Goal: Task Accomplishment & Management: Use online tool/utility

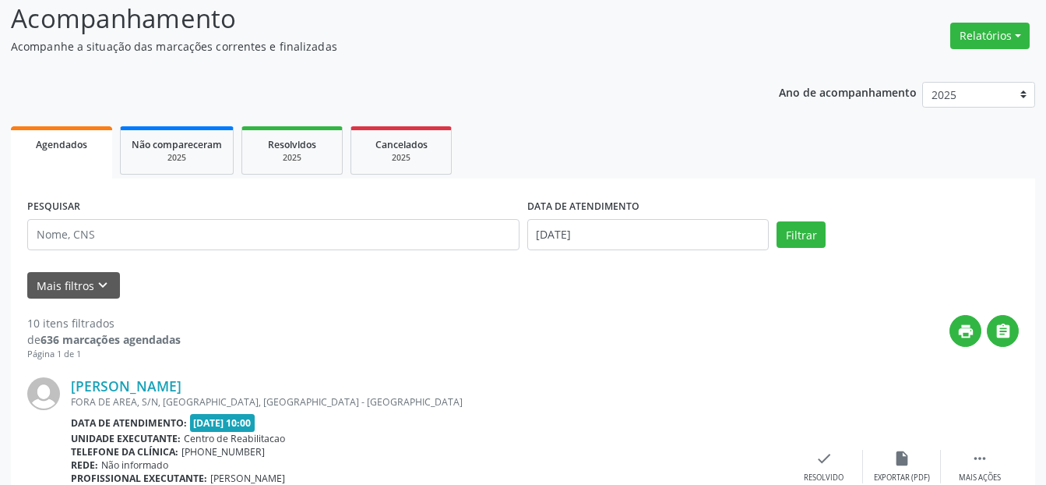
scroll to position [156, 0]
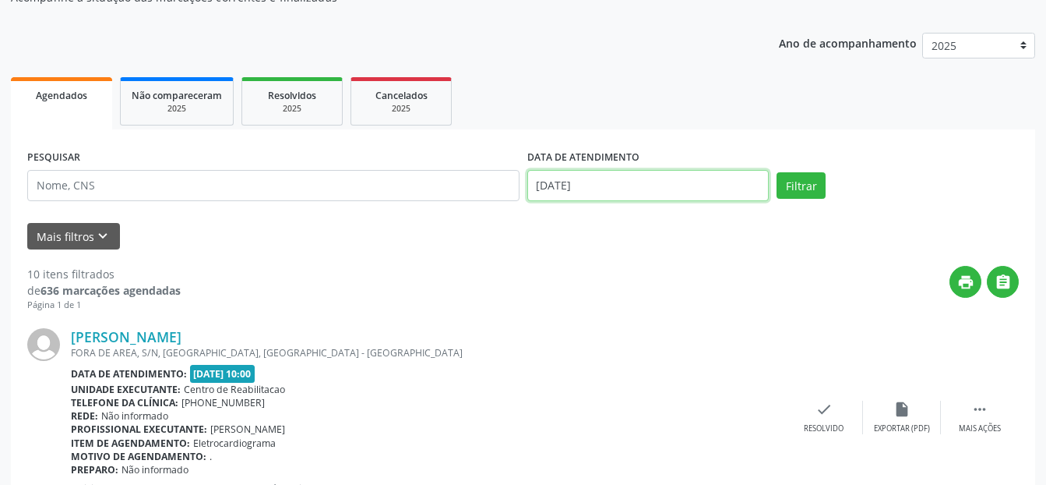
click at [638, 187] on body "Central de Marcação notifications [PERSON_NAME] Recepcionista da clínica  Conf…" at bounding box center [523, 86] width 1046 height 485
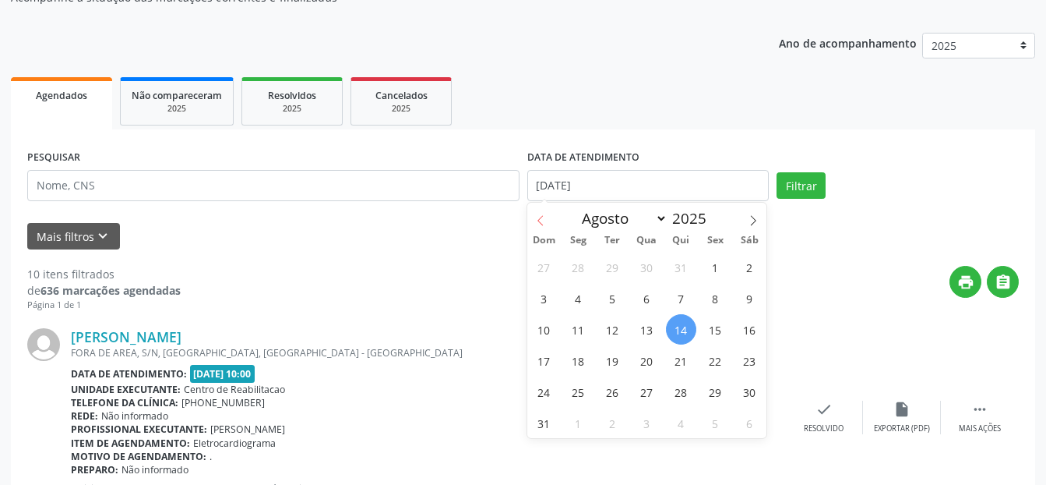
click at [538, 220] on icon at bounding box center [540, 221] width 5 height 10
select select "6"
click at [687, 397] on span "31" at bounding box center [681, 391] width 30 height 30
type input "[DATE]"
click at [687, 397] on span "31" at bounding box center [681, 391] width 30 height 30
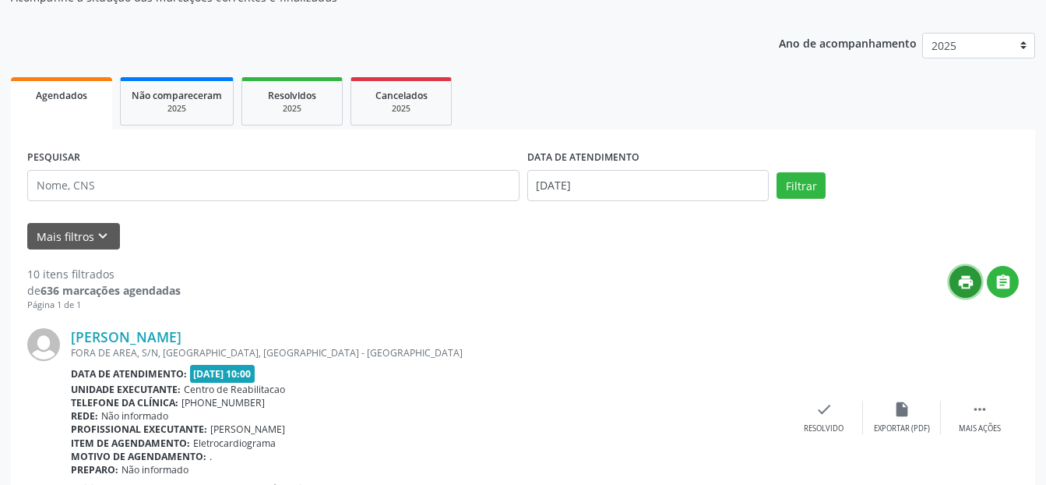
click at [964, 285] on icon "print" at bounding box center [966, 281] width 17 height 17
click at [810, 186] on button "Filtrar" at bounding box center [801, 185] width 49 height 26
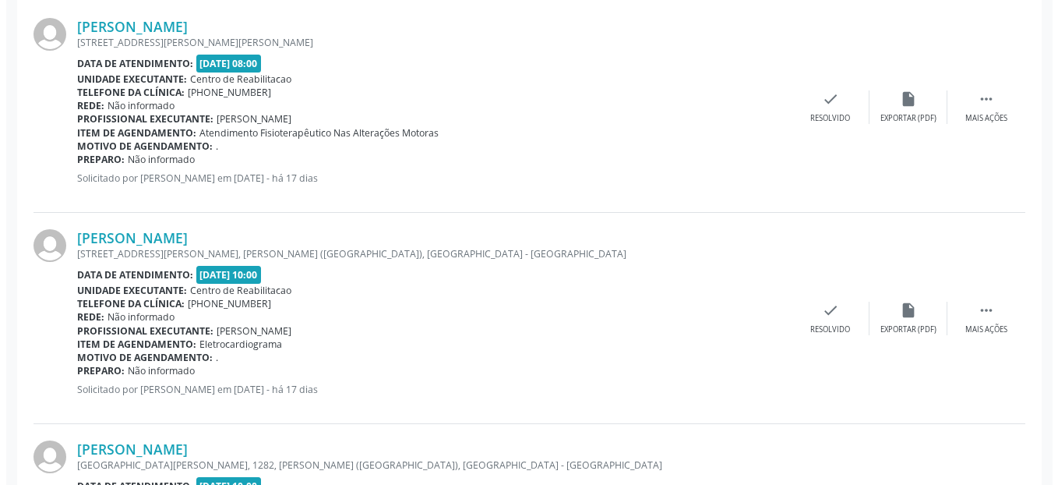
scroll to position [467, 0]
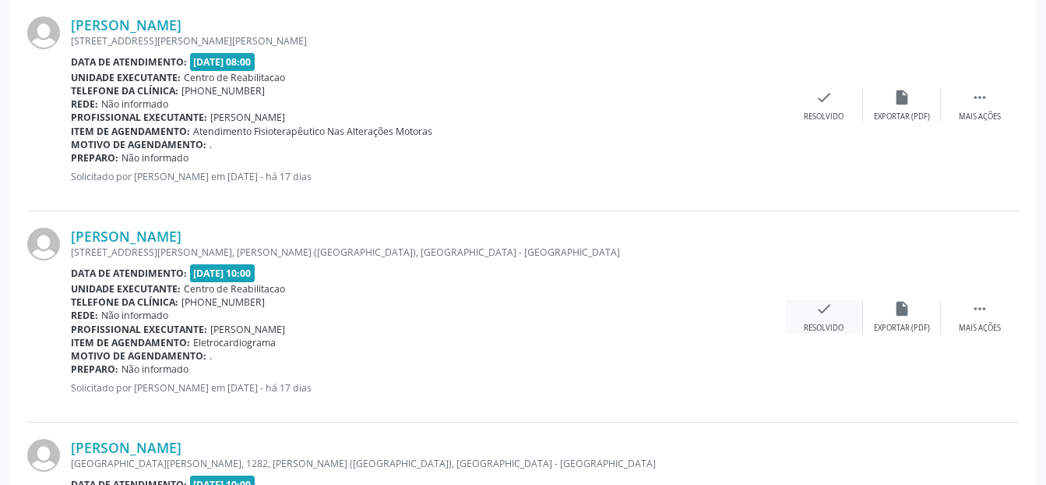
click at [824, 316] on icon "check" at bounding box center [824, 308] width 17 height 17
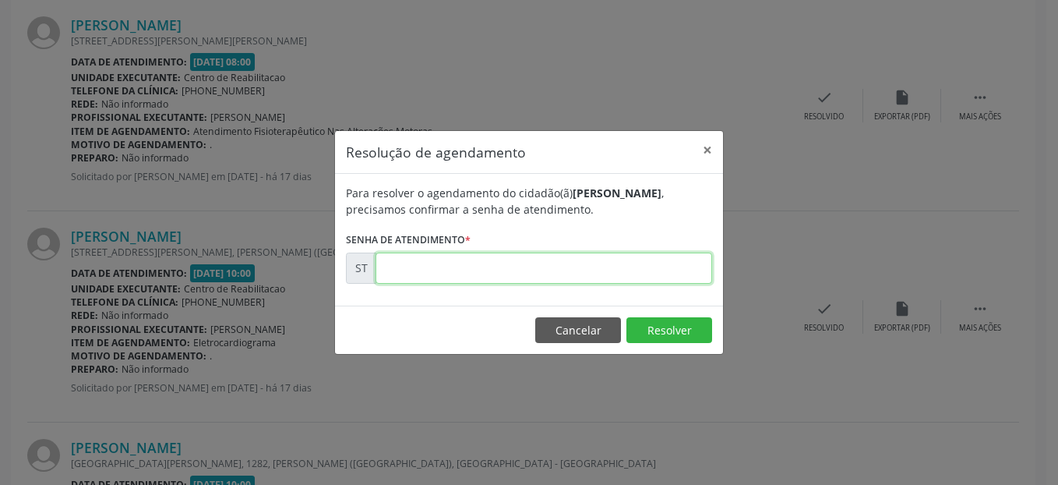
click at [521, 269] on input "text" at bounding box center [544, 267] width 337 height 31
type input "00013124"
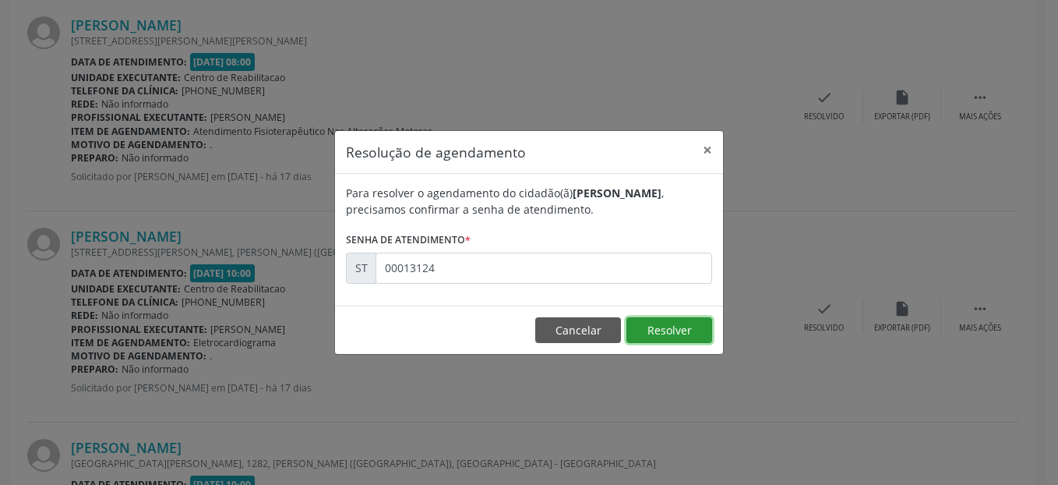
click at [689, 327] on button "Resolver" at bounding box center [669, 330] width 86 height 26
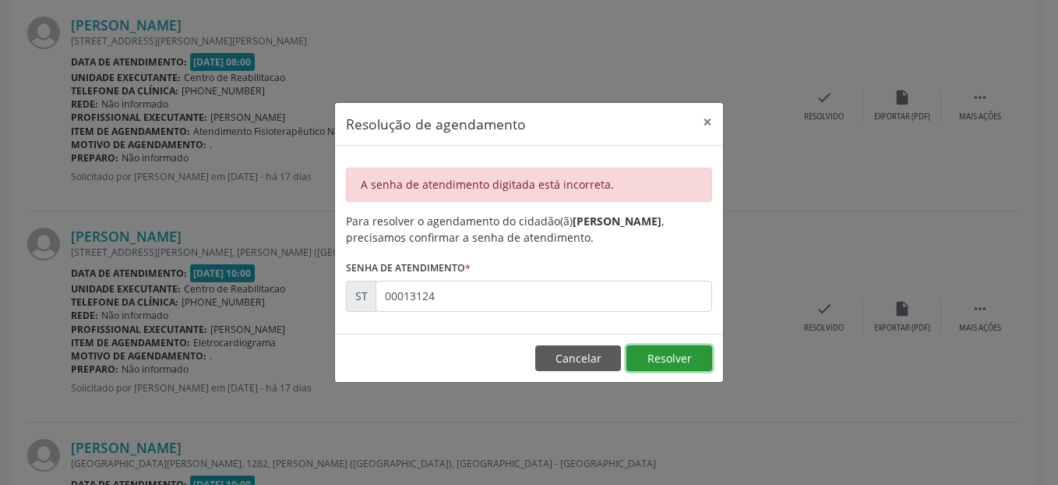
click at [679, 357] on button "Resolver" at bounding box center [669, 358] width 86 height 26
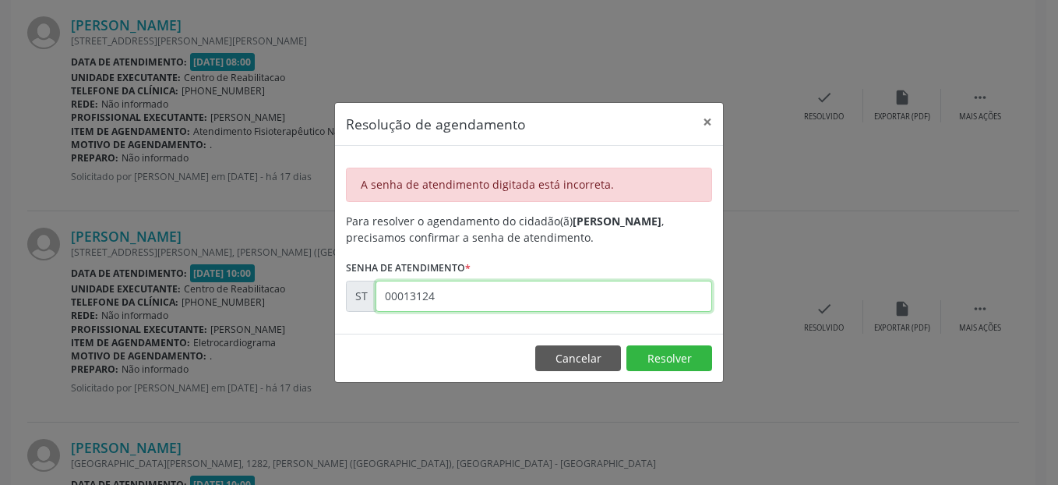
click at [447, 295] on input "00013124" at bounding box center [544, 295] width 337 height 31
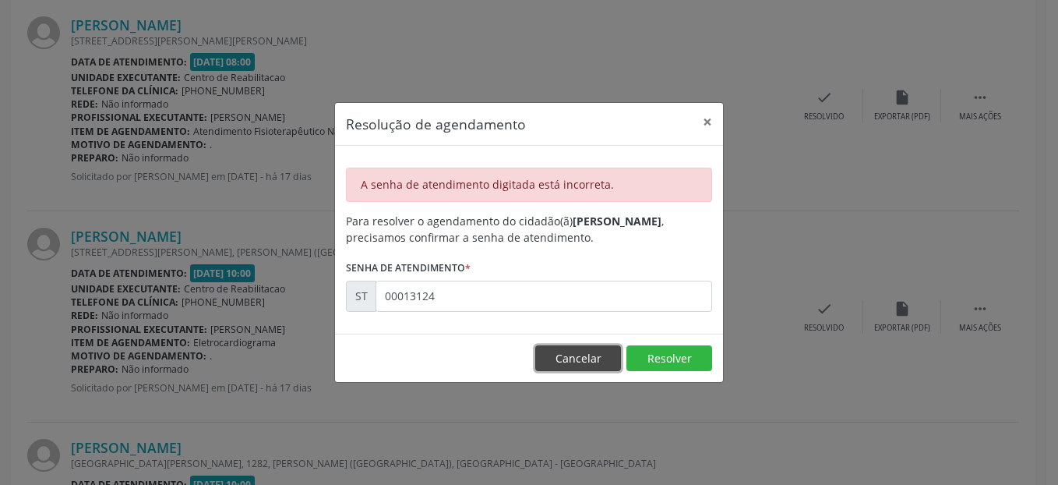
click at [592, 350] on button "Cancelar" at bounding box center [578, 358] width 86 height 26
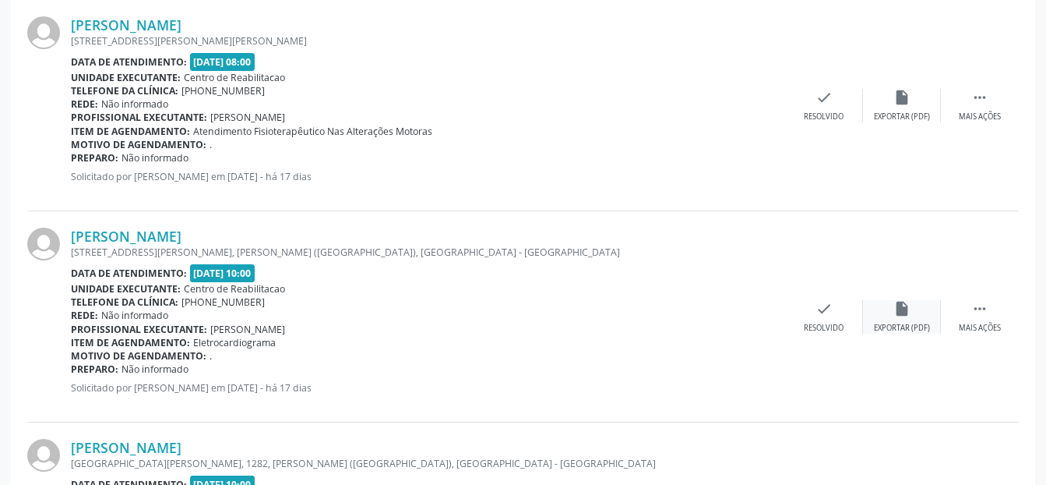
click at [919, 316] on div "insert_drive_file Exportar (PDF)" at bounding box center [902, 317] width 78 height 34
click at [827, 317] on div "check Resolvido" at bounding box center [824, 317] width 78 height 34
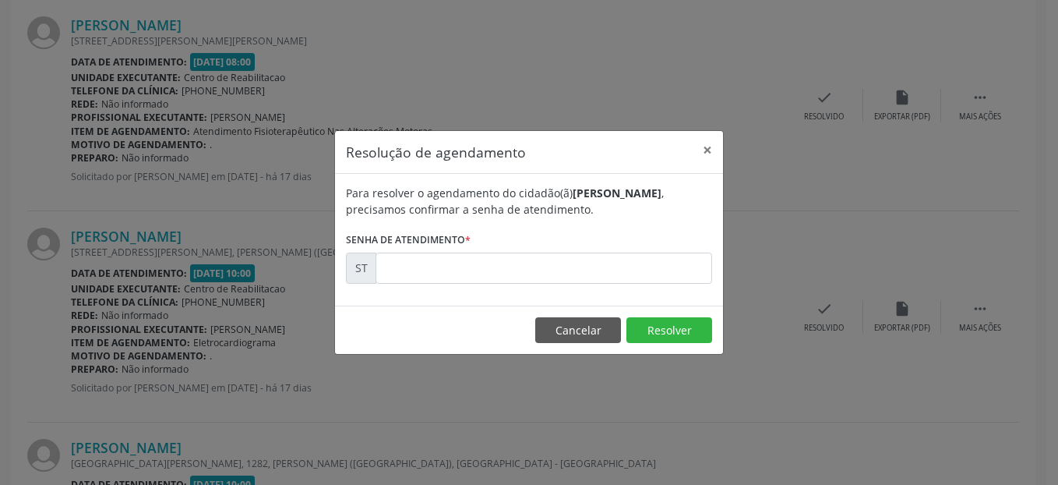
click at [563, 248] on form "Para resolver o agendamento do cidadão(ã) [PERSON_NAME] , precisamos confirmar …" at bounding box center [529, 234] width 366 height 99
click at [560, 266] on input "text" at bounding box center [544, 267] width 337 height 31
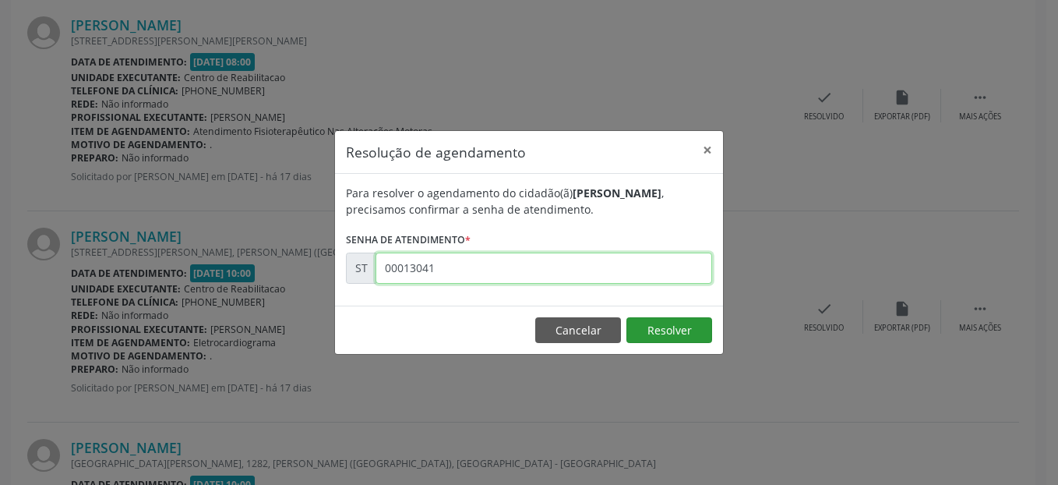
type input "00013041"
click at [693, 331] on button "Resolver" at bounding box center [669, 330] width 86 height 26
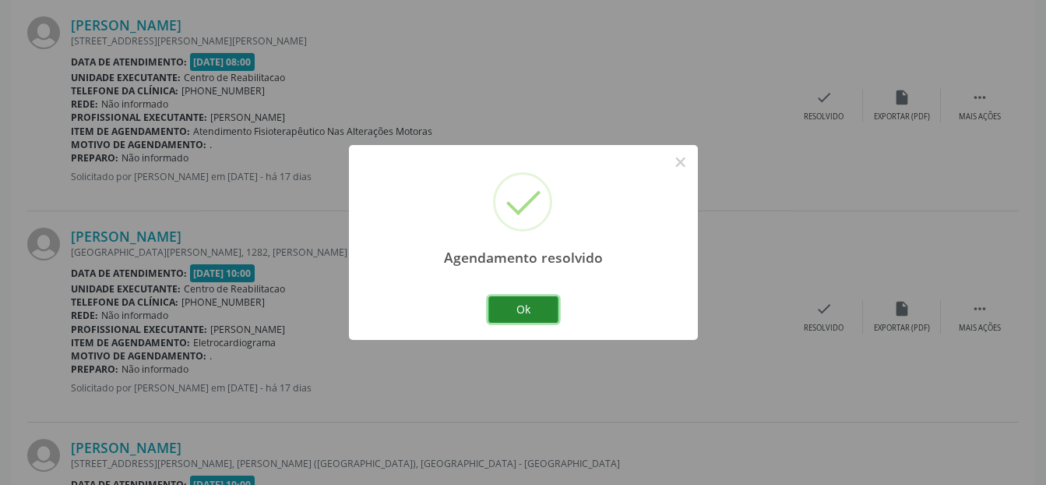
click at [524, 309] on button "Ok" at bounding box center [523, 309] width 70 height 26
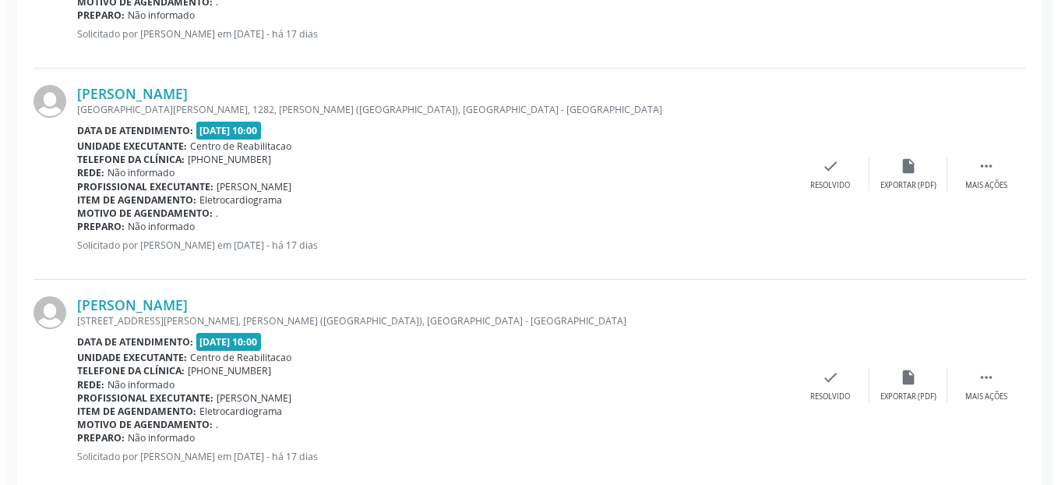
scroll to position [643, 0]
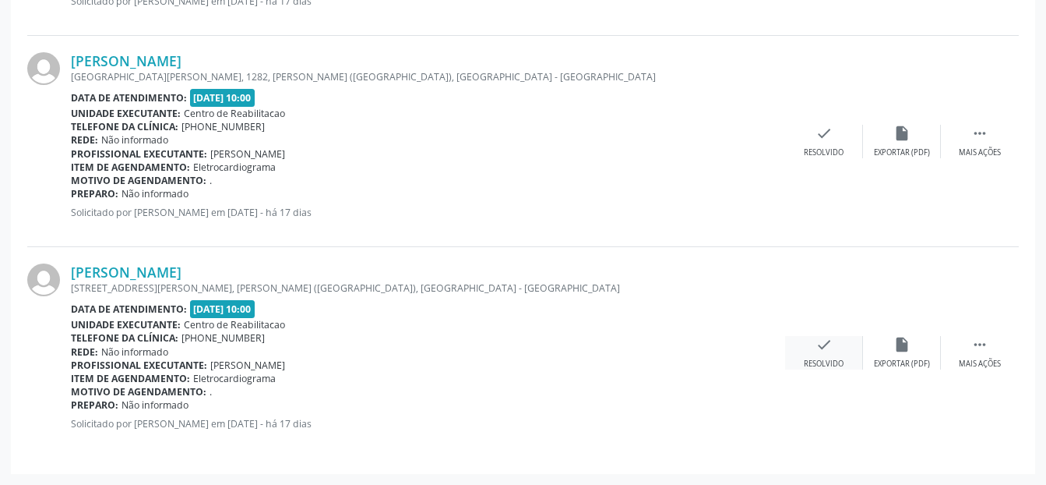
click at [831, 352] on icon "check" at bounding box center [824, 344] width 17 height 17
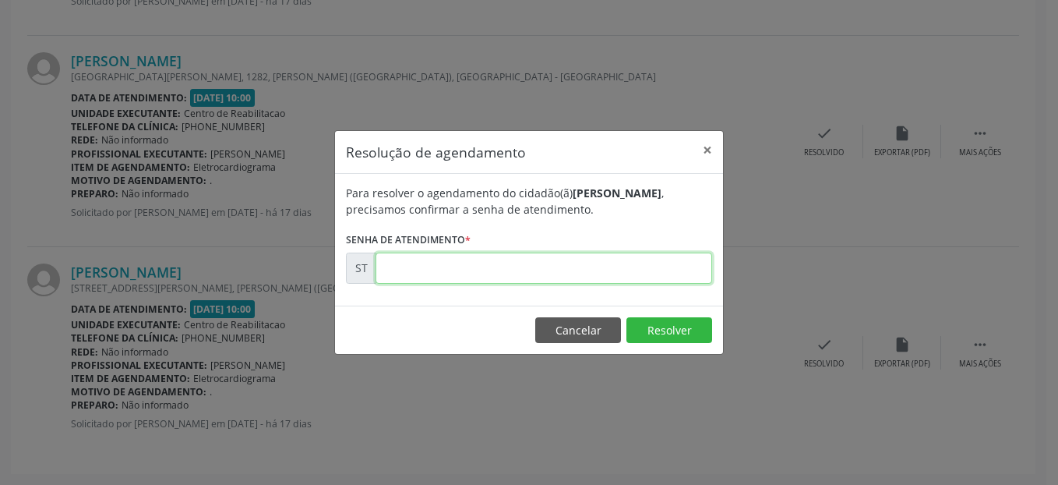
click at [513, 268] on input "text" at bounding box center [544, 267] width 337 height 31
type input "00013124"
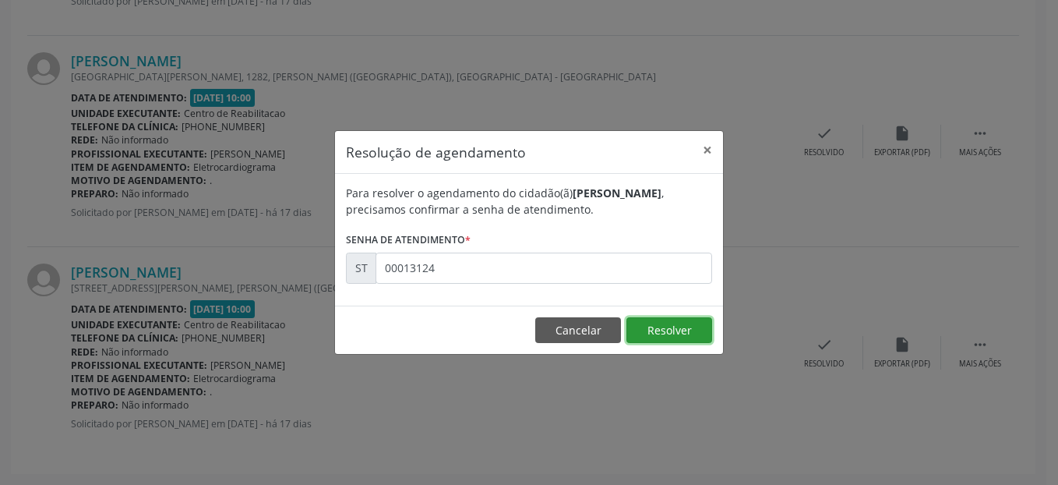
click at [679, 318] on button "Resolver" at bounding box center [669, 330] width 86 height 26
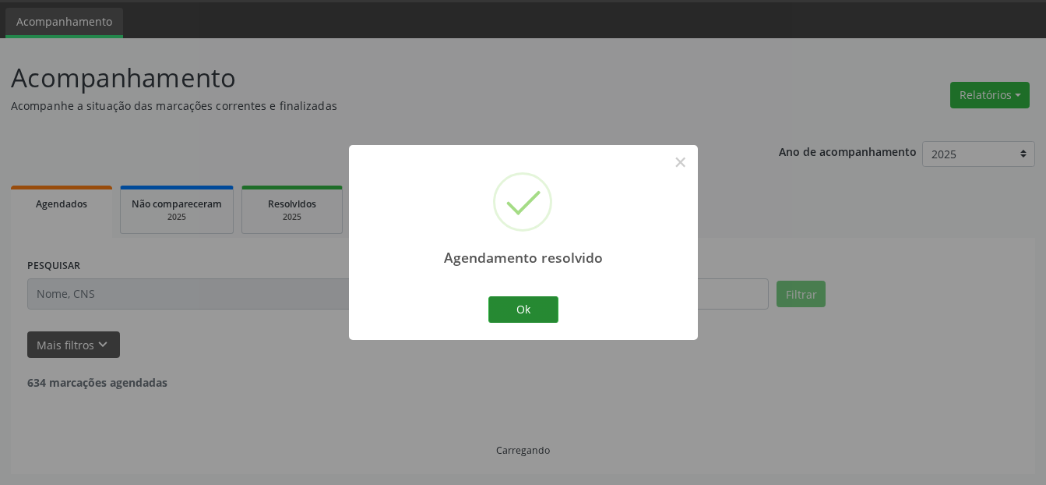
scroll to position [432, 0]
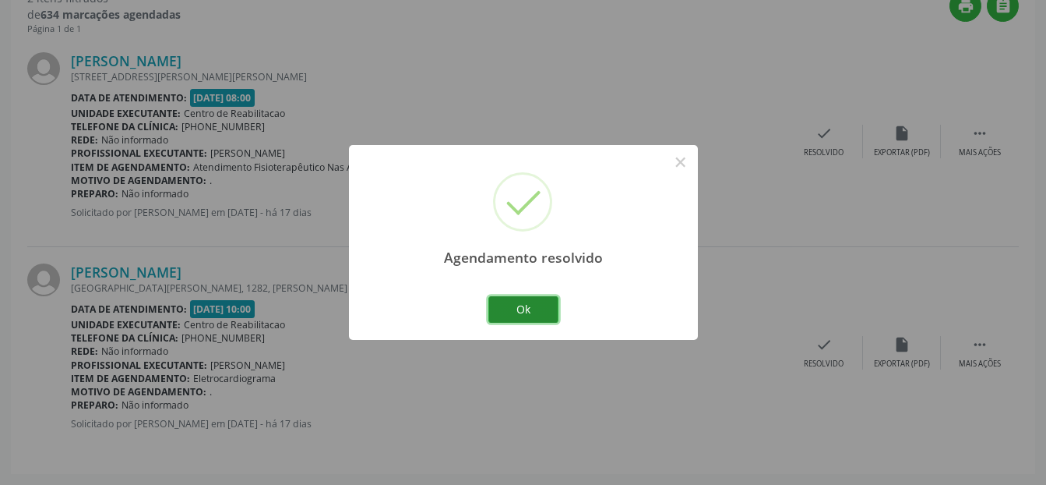
click at [534, 307] on button "Ok" at bounding box center [523, 309] width 70 height 26
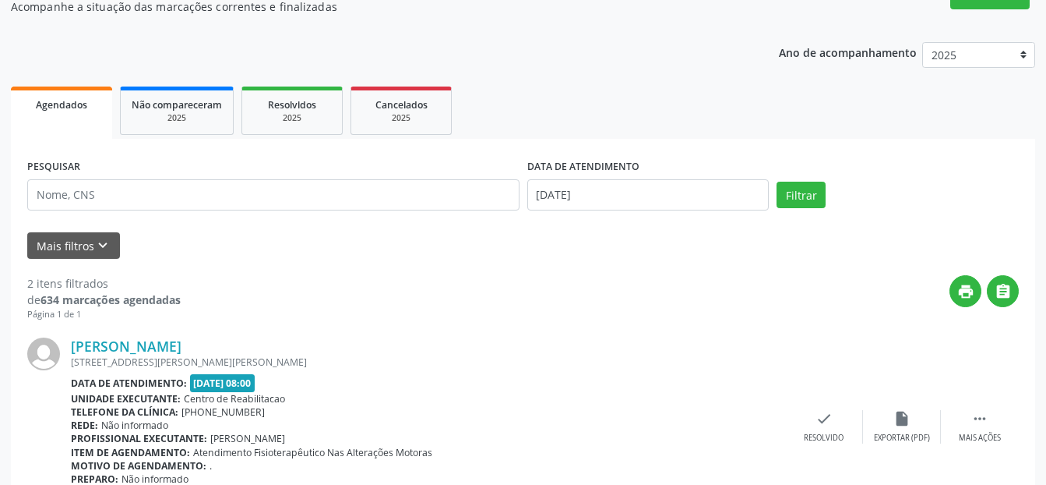
scroll to position [120, 0]
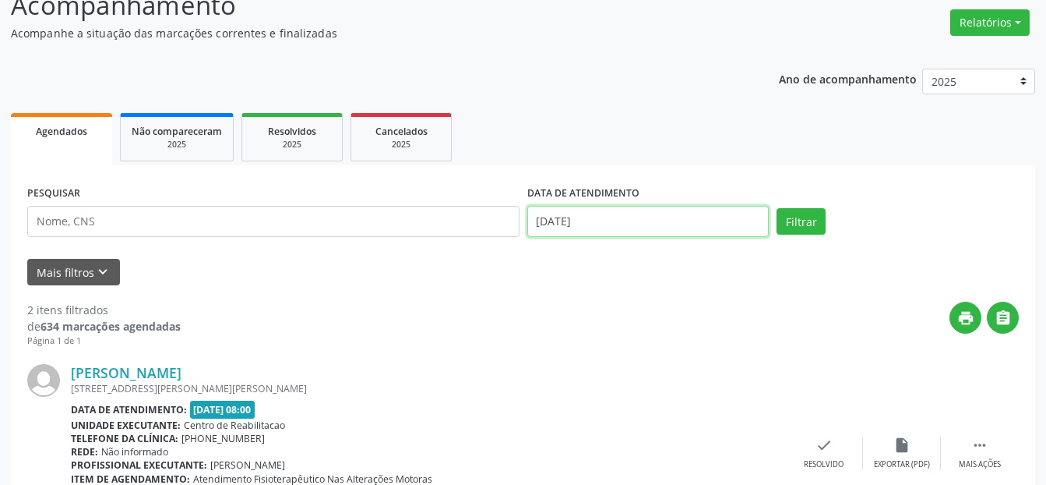
click at [594, 217] on input "[DATE]" at bounding box center [648, 221] width 242 height 31
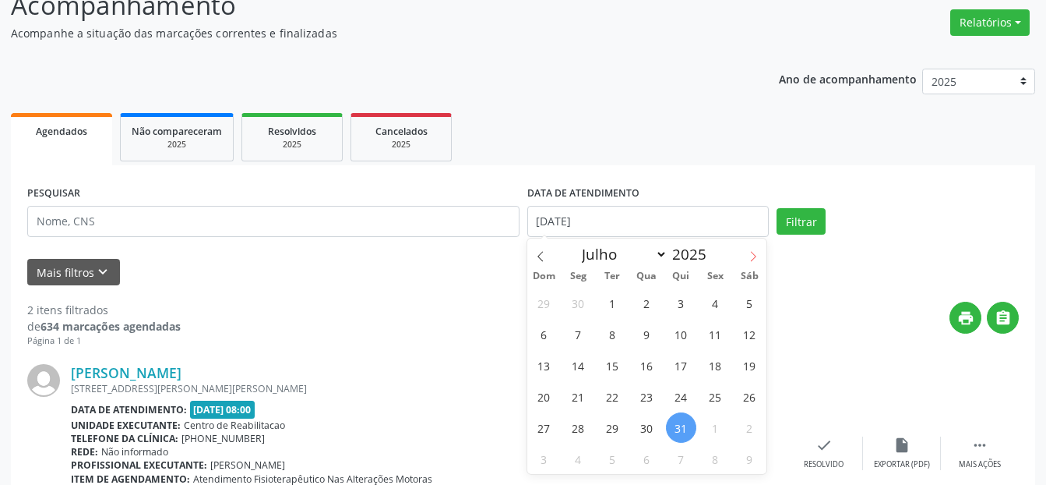
click at [754, 259] on icon at bounding box center [753, 257] width 5 height 10
select select "7"
click at [606, 336] on span "5" at bounding box center [613, 334] width 30 height 30
type input "[DATE]"
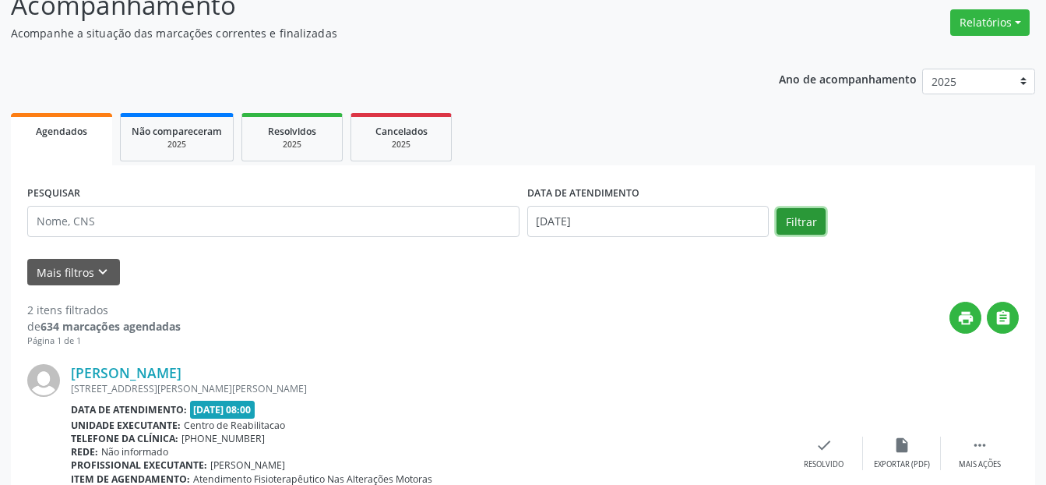
click at [802, 227] on button "Filtrar" at bounding box center [801, 221] width 49 height 26
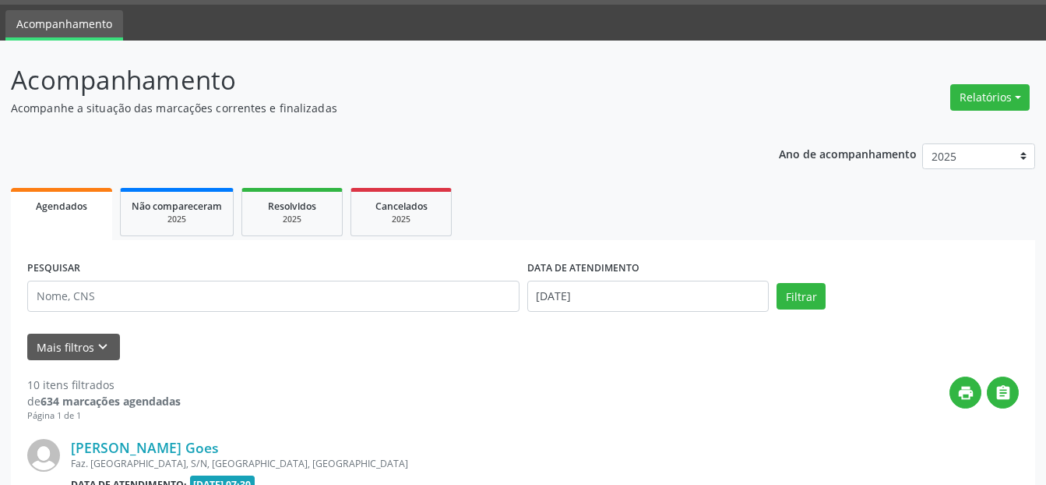
scroll to position [0, 0]
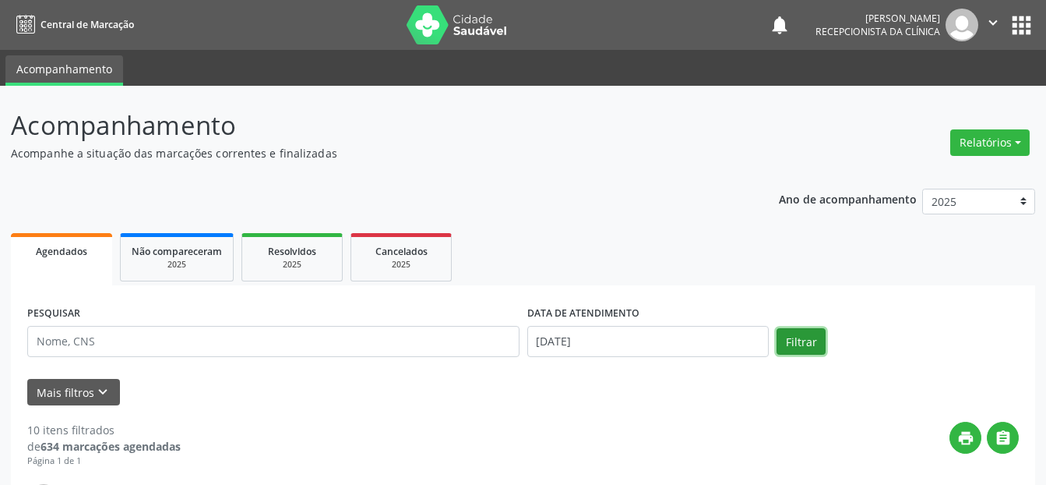
click at [802, 341] on button "Filtrar" at bounding box center [801, 341] width 49 height 26
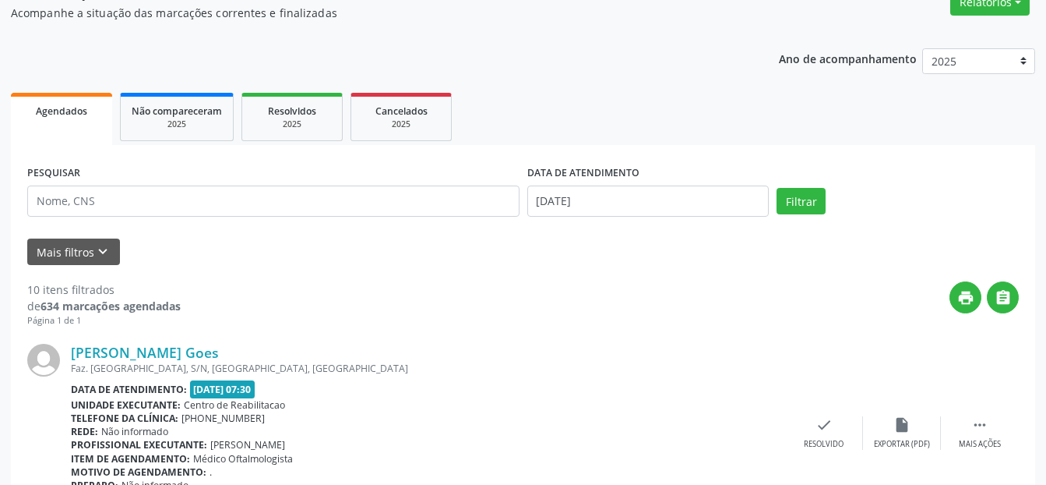
scroll to position [156, 0]
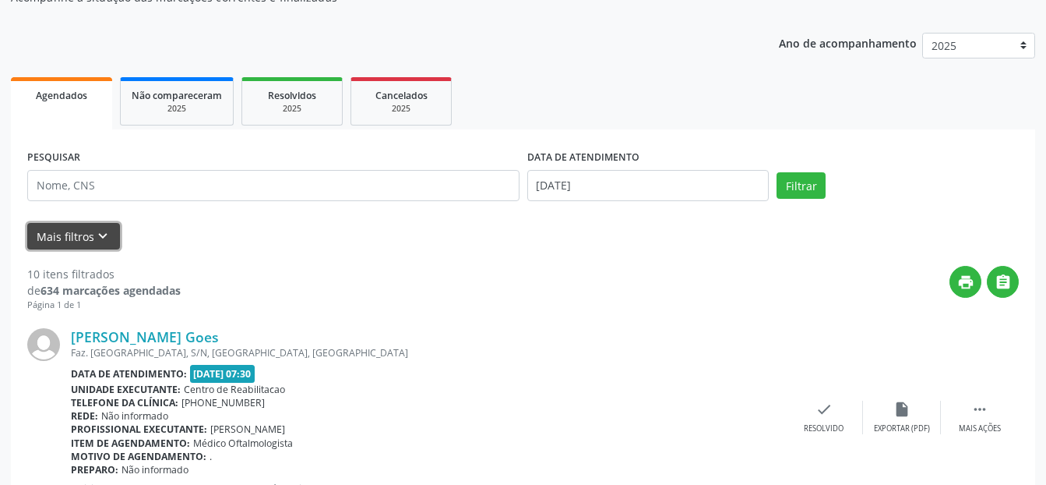
click at [76, 240] on button "Mais filtros keyboard_arrow_down" at bounding box center [73, 236] width 93 height 27
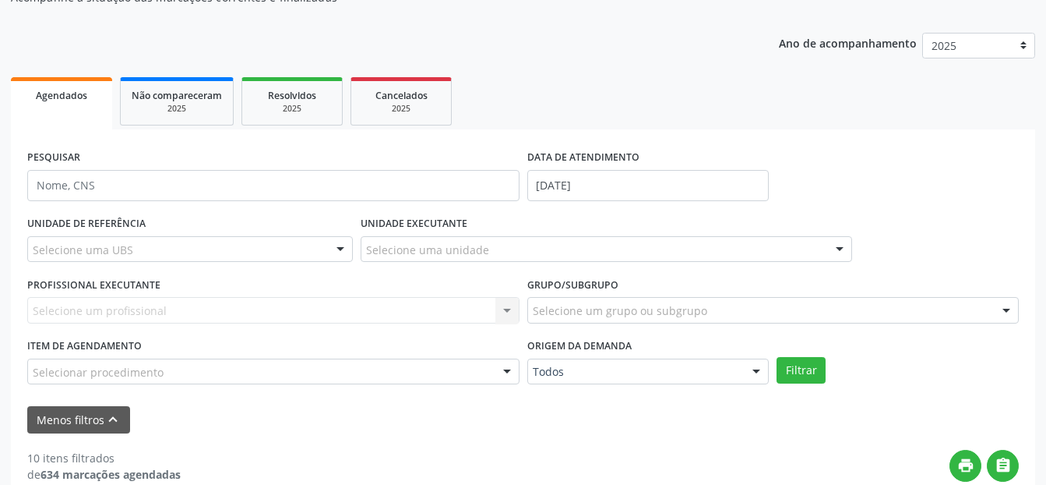
click at [172, 305] on div "Selecione um profissional Nenhum resultado encontrado para: " " Não há nenhuma …" at bounding box center [273, 310] width 492 height 26
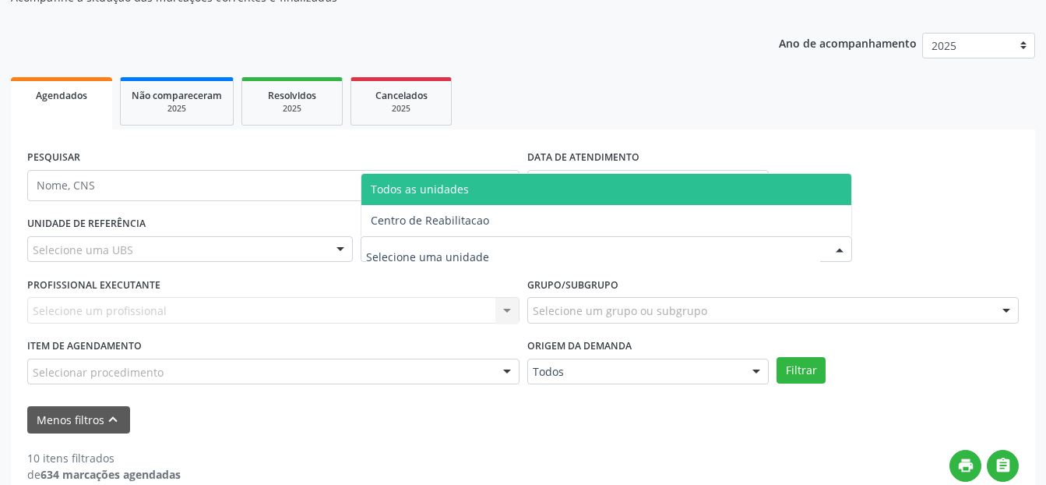
click at [839, 246] on div at bounding box center [839, 250] width 23 height 26
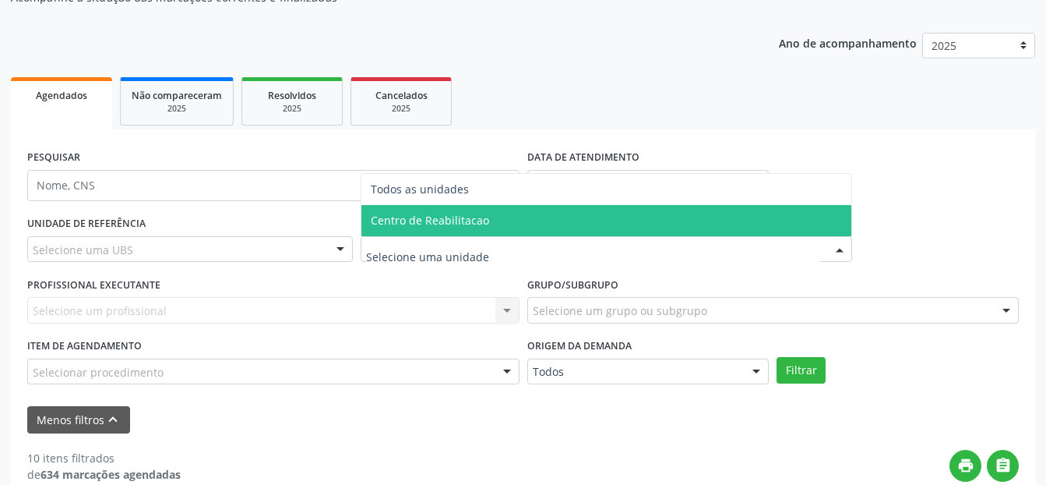
click at [608, 211] on span "Centro de Reabilitacao" at bounding box center [607, 220] width 491 height 31
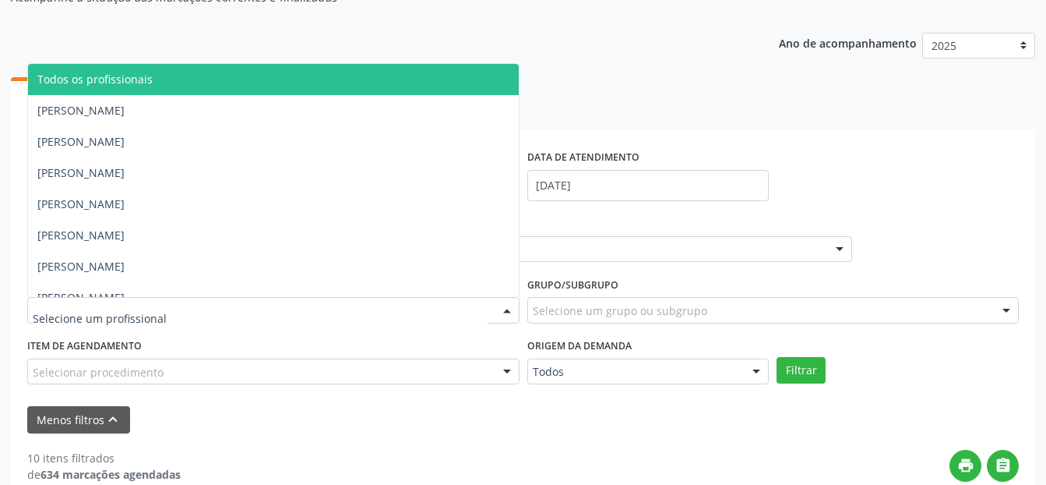
click at [507, 310] on div at bounding box center [507, 311] width 23 height 26
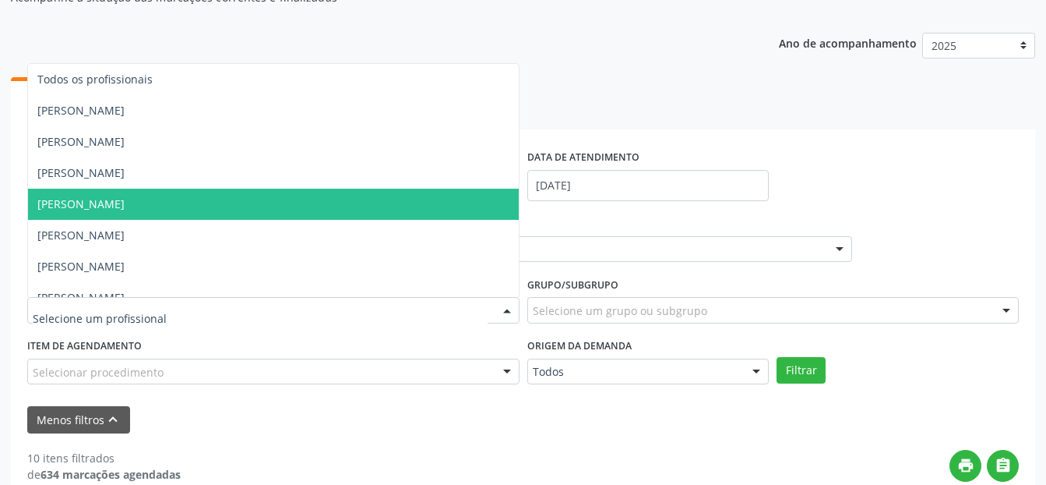
click at [298, 205] on span "[PERSON_NAME]" at bounding box center [273, 204] width 491 height 31
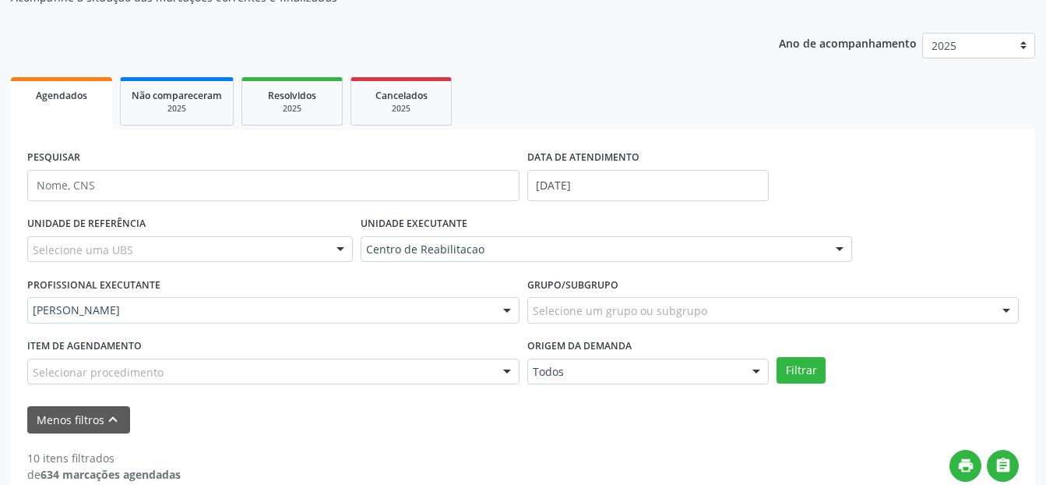
click at [316, 371] on div "Selecionar procedimento" at bounding box center [273, 371] width 492 height 26
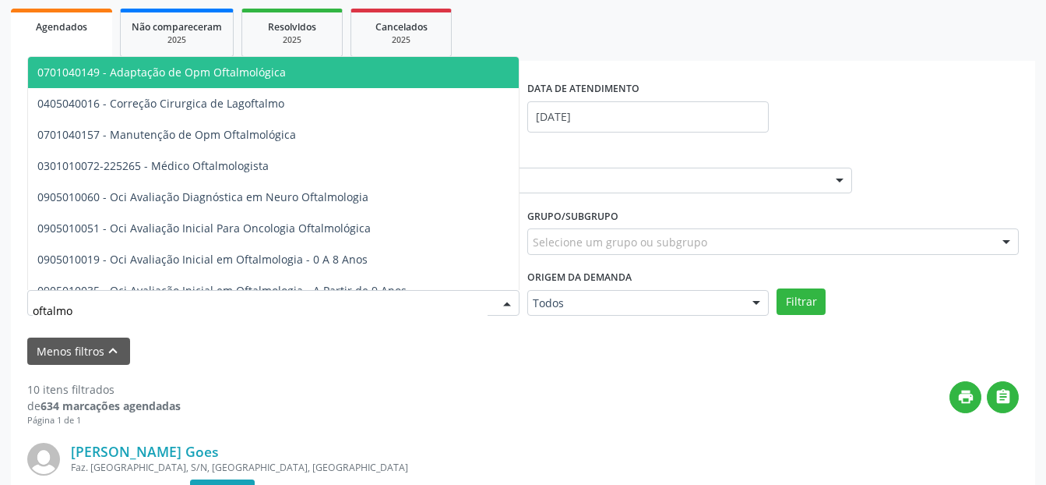
scroll to position [312, 0]
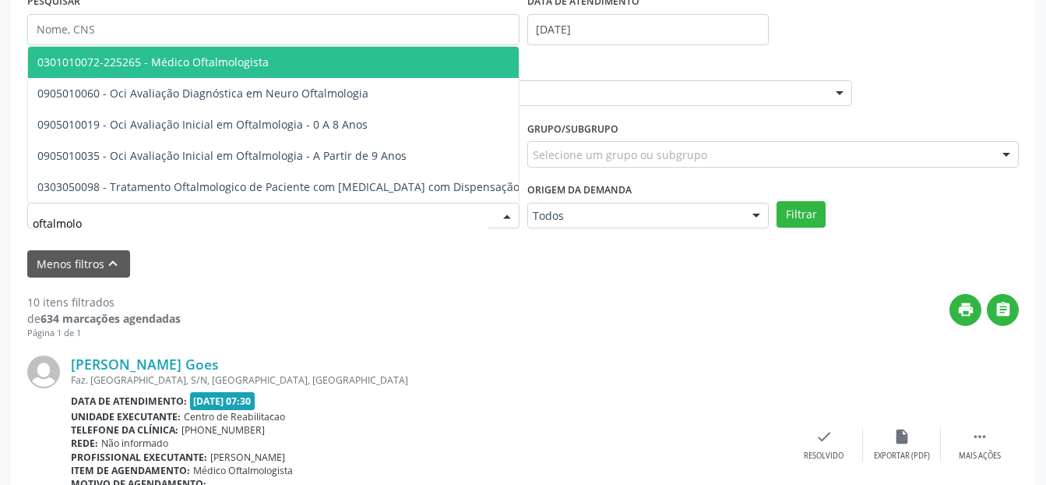
type input "oftalmolog"
click at [259, 55] on span "0301010072-225265 - Médico Oftalmologista" at bounding box center [152, 62] width 231 height 15
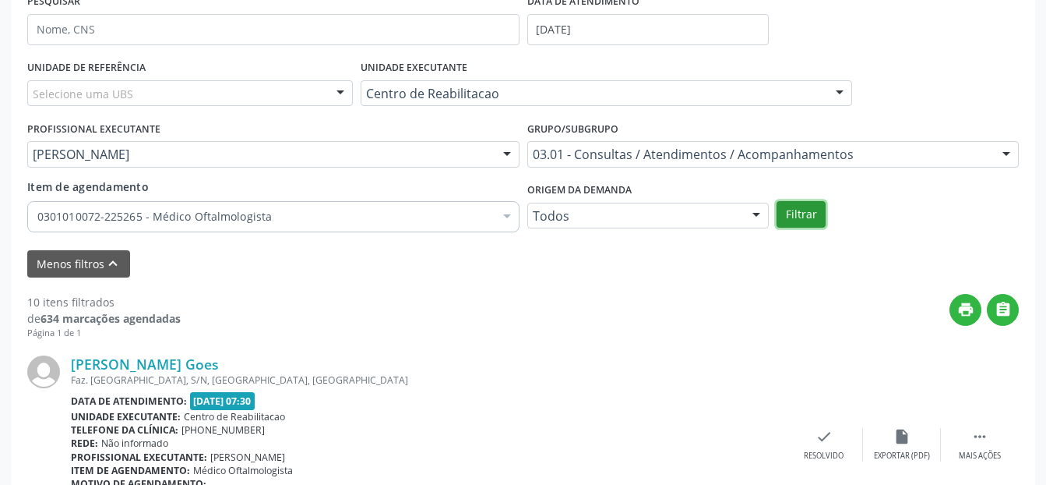
click at [799, 211] on button "Filtrar" at bounding box center [801, 214] width 49 height 26
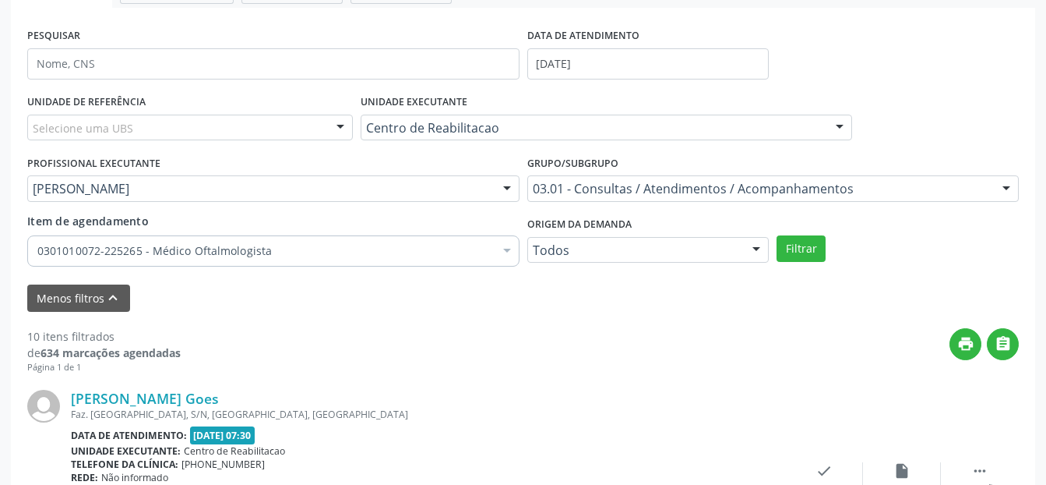
scroll to position [279, 0]
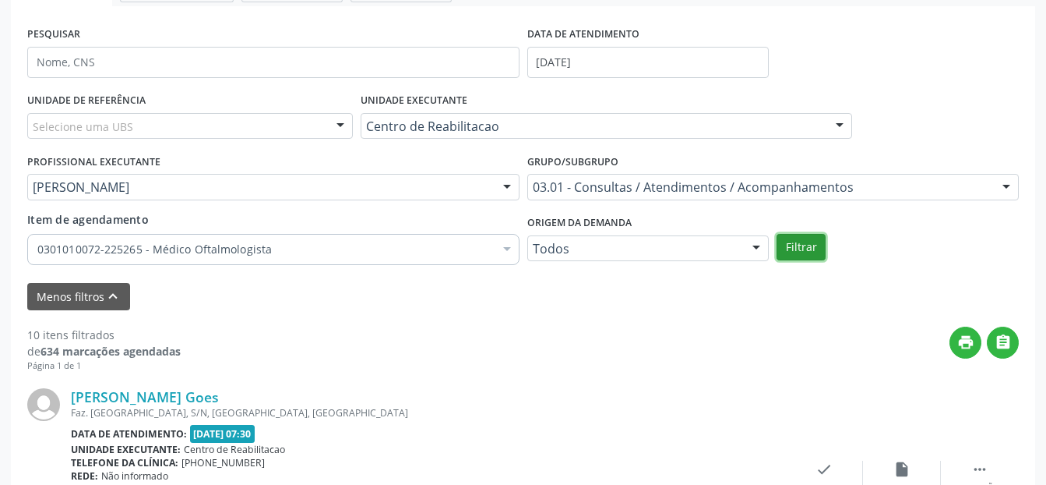
click at [808, 246] on button "Filtrar" at bounding box center [801, 247] width 49 height 26
click at [965, 338] on icon "print" at bounding box center [966, 341] width 17 height 17
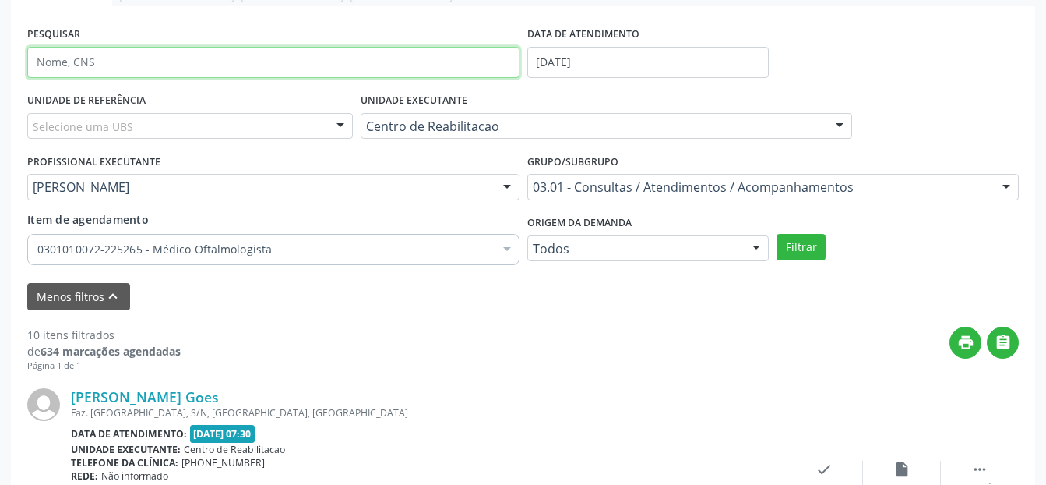
click at [356, 62] on input "text" at bounding box center [273, 62] width 492 height 31
click at [777, 234] on button "Filtrar" at bounding box center [801, 247] width 49 height 26
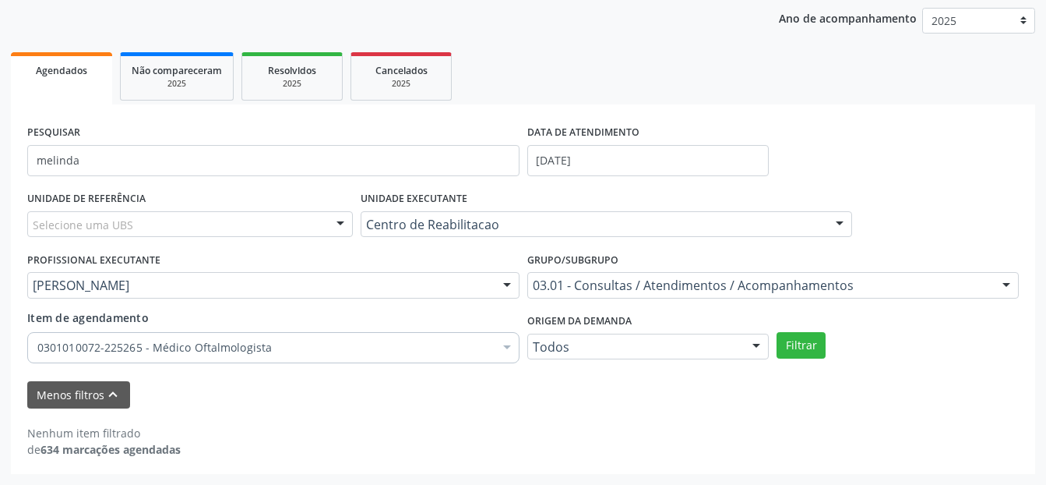
scroll to position [181, 0]
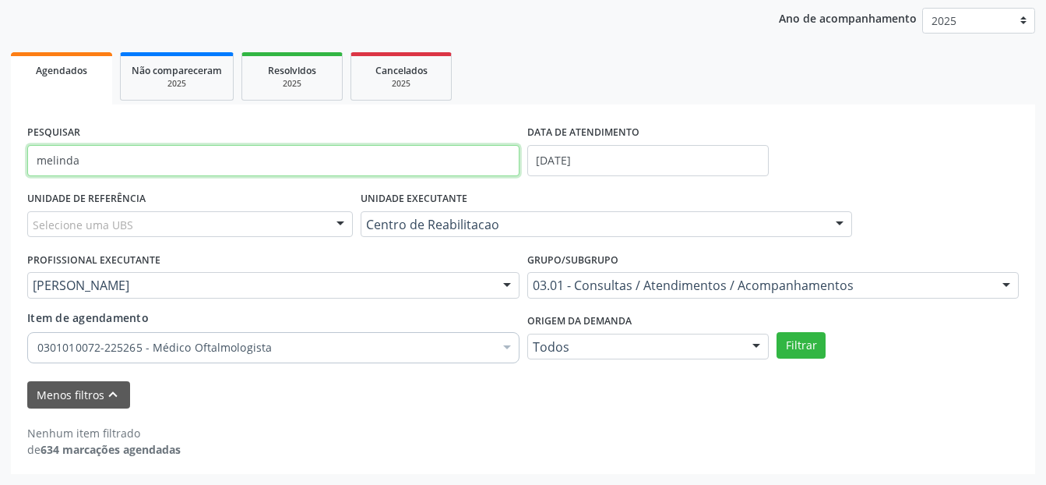
click at [275, 167] on input "melinda" at bounding box center [273, 160] width 492 height 31
type input "m"
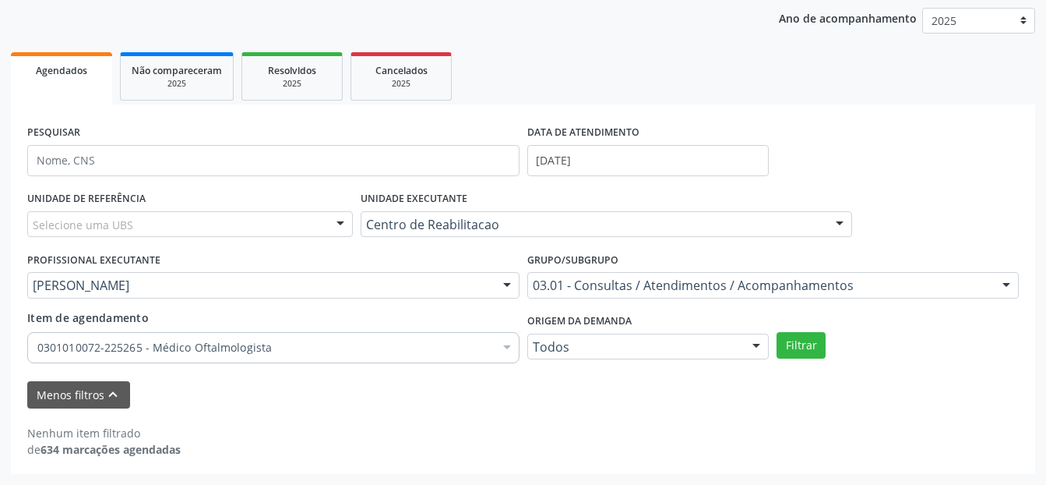
click at [282, 221] on div "Selecione uma UBS" at bounding box center [190, 224] width 326 height 26
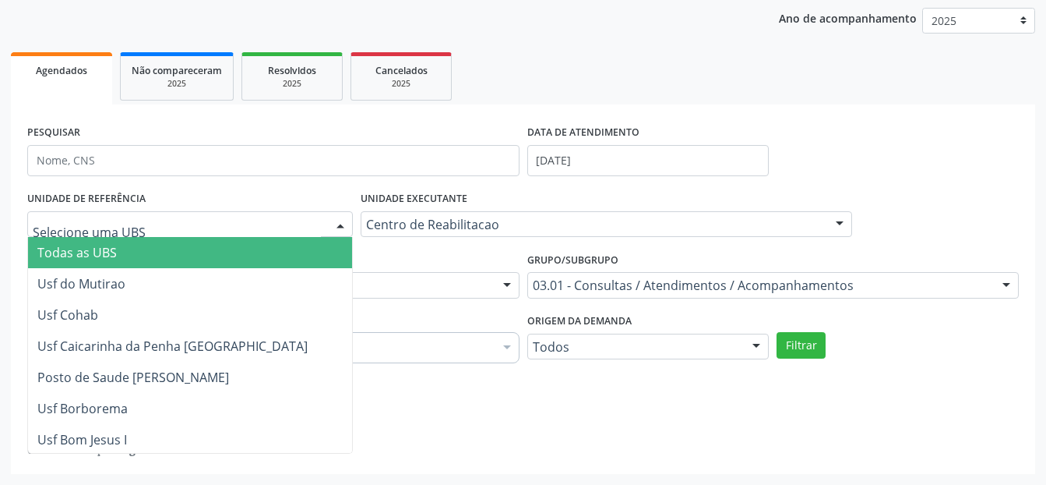
click at [208, 242] on span "Todas as UBS" at bounding box center [240, 252] width 425 height 31
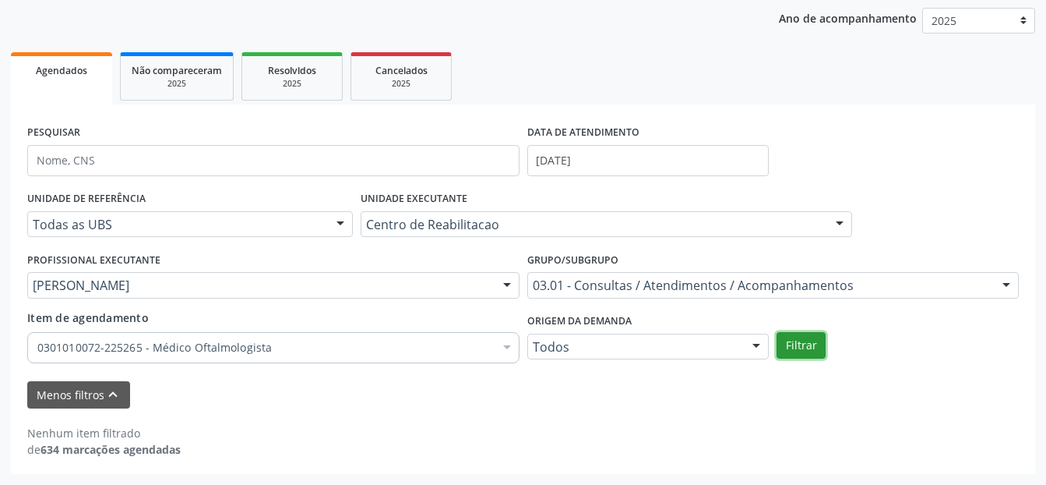
click at [804, 345] on button "Filtrar" at bounding box center [801, 345] width 49 height 26
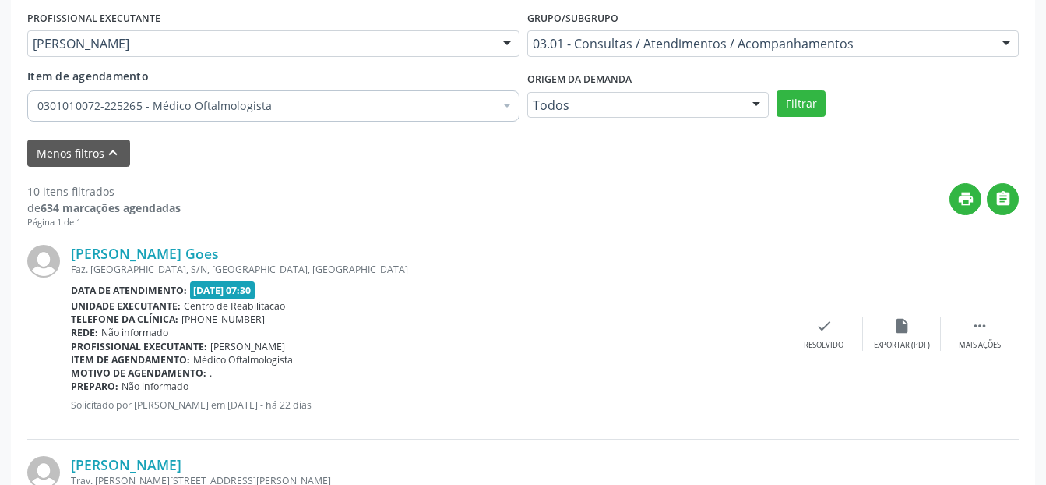
scroll to position [123, 0]
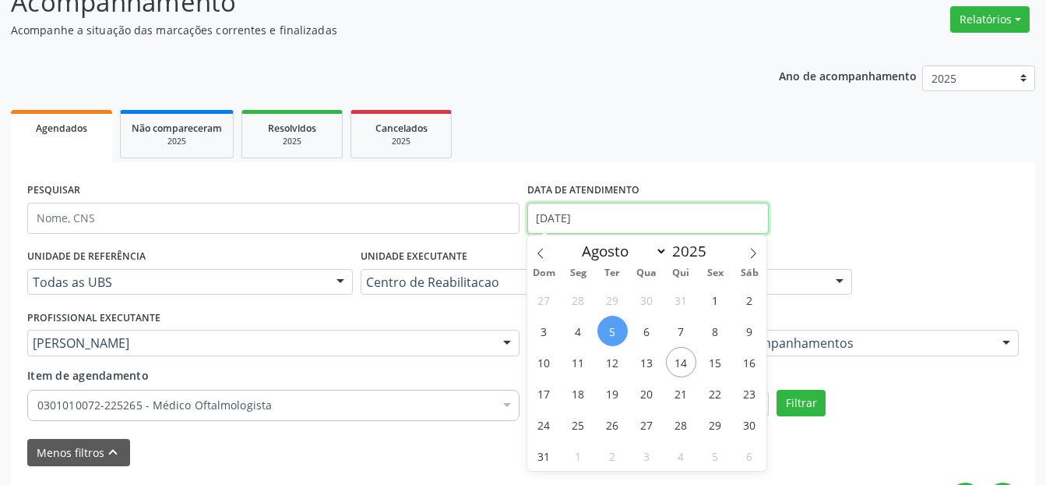
click at [554, 216] on input "[DATE]" at bounding box center [648, 218] width 242 height 31
click at [645, 331] on span "6" at bounding box center [647, 331] width 30 height 30
type input "[DATE]"
click at [645, 331] on span "6" at bounding box center [647, 331] width 30 height 30
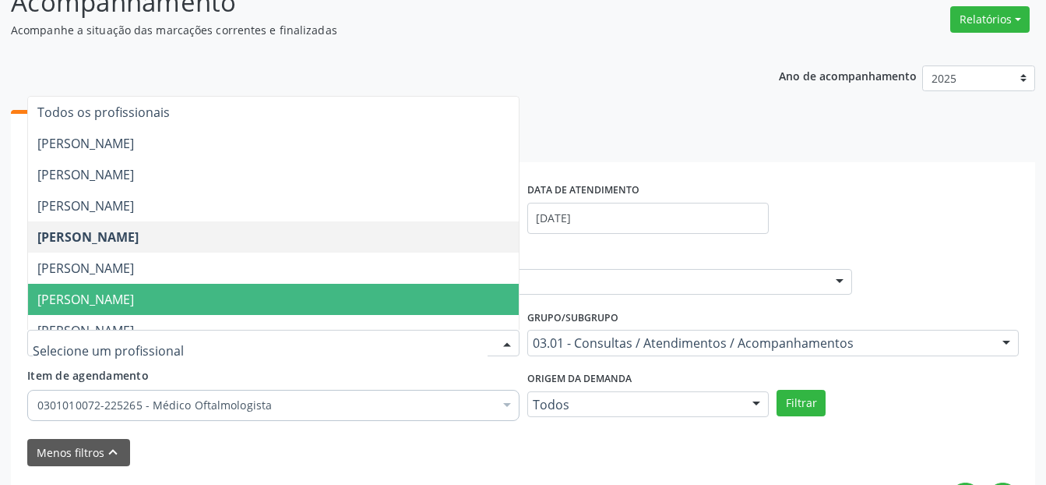
click at [163, 287] on span "[PERSON_NAME]" at bounding box center [273, 299] width 491 height 31
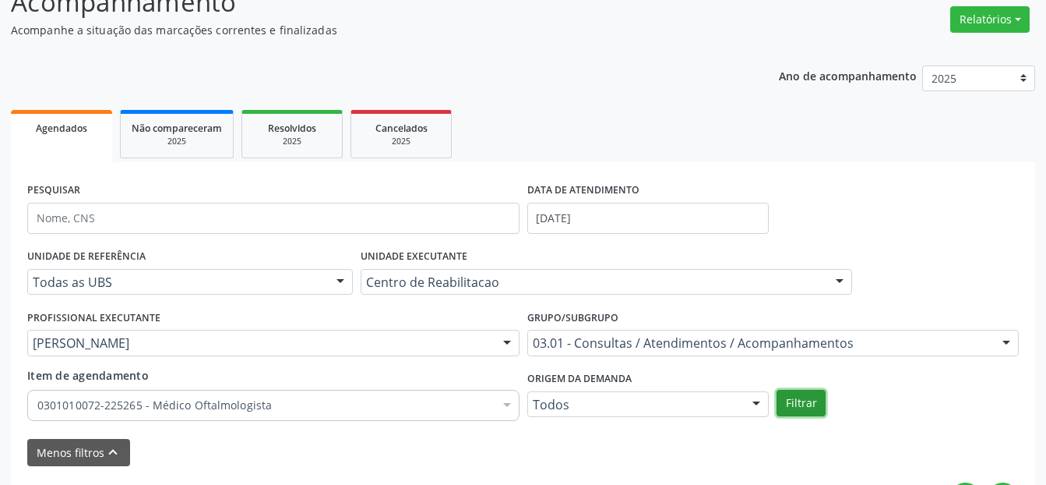
click at [795, 403] on button "Filtrar" at bounding box center [801, 403] width 49 height 26
click at [505, 404] on div at bounding box center [507, 406] width 23 height 26
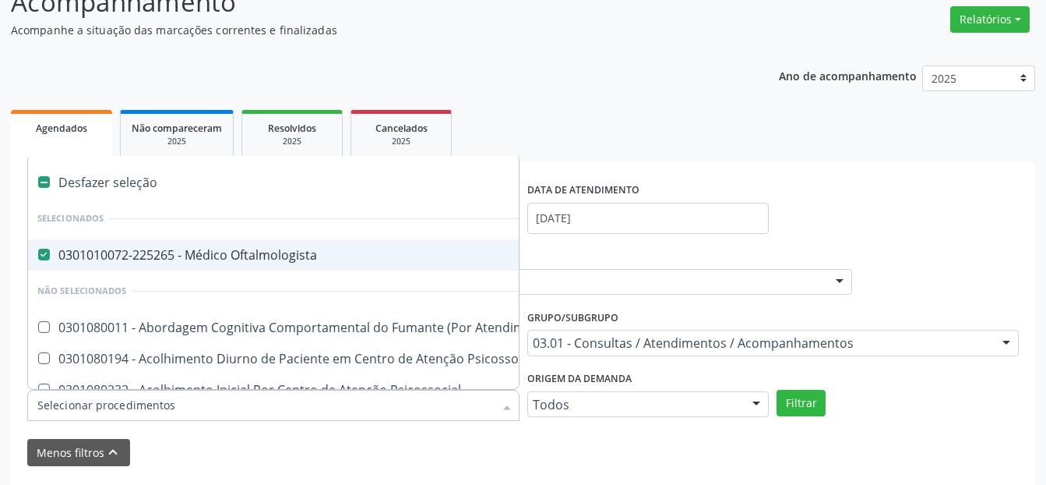
click at [244, 252] on div "0301010072-225265 - Médico Oftalmologista" at bounding box center [861, 255] width 1649 height 12
checkbox Oftalmologista "false"
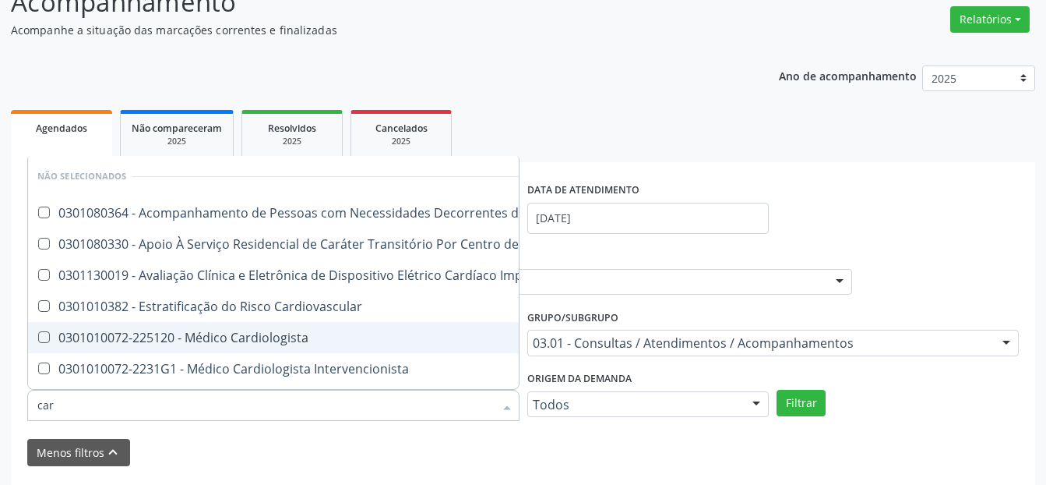
type input "card"
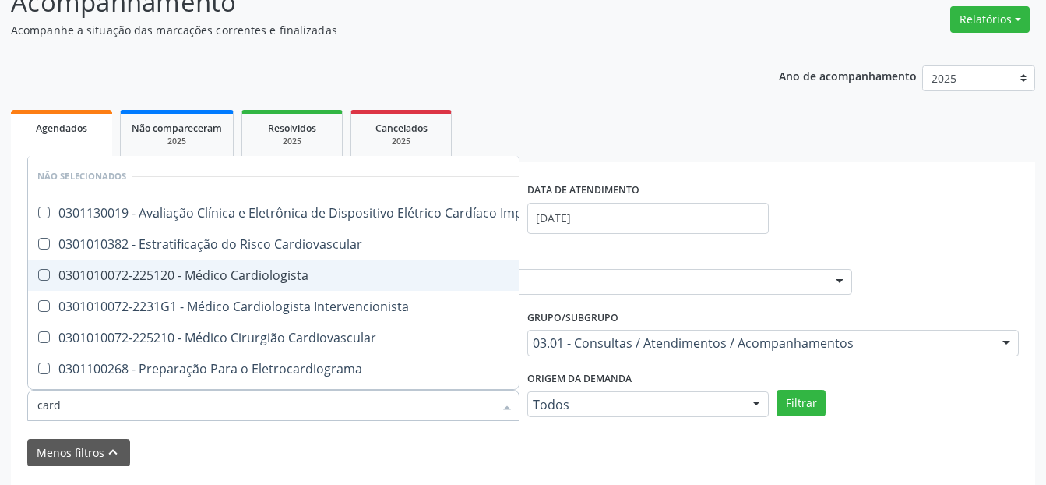
click at [312, 279] on div "0301010072-225120 - Médico Cardiologista" at bounding box center [302, 275] width 531 height 12
checkbox Cardiologista "true"
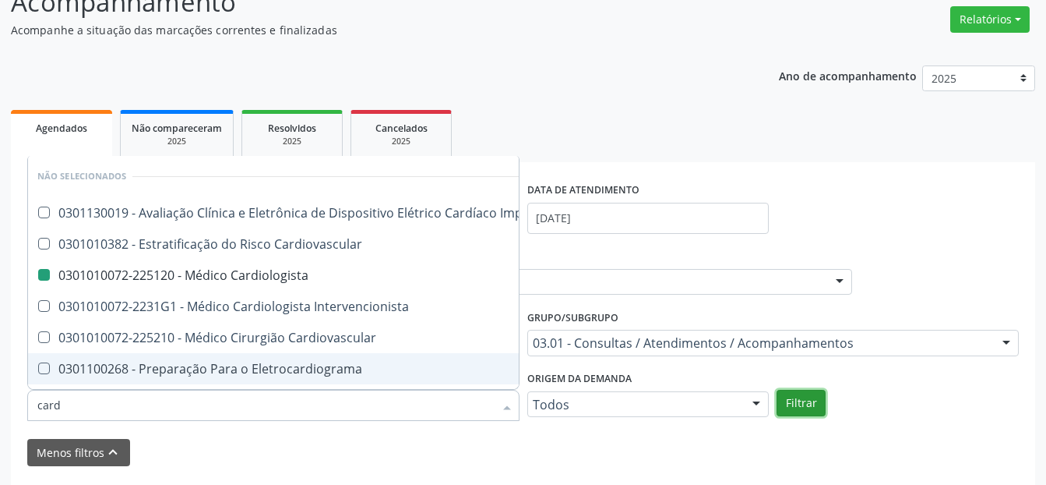
checkbox Implantável "true"
checkbox Cardiologista "false"
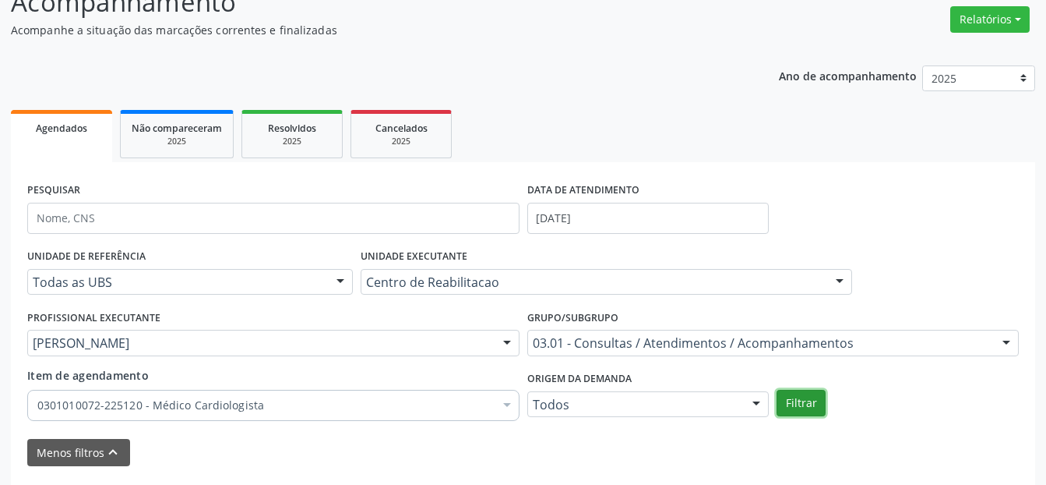
click at [807, 402] on button "Filtrar" at bounding box center [801, 403] width 49 height 26
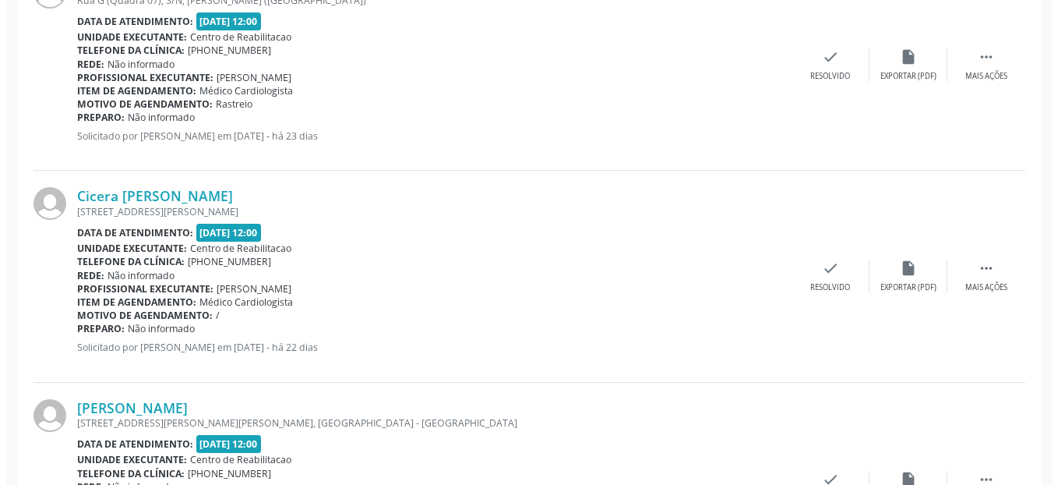
scroll to position [980, 0]
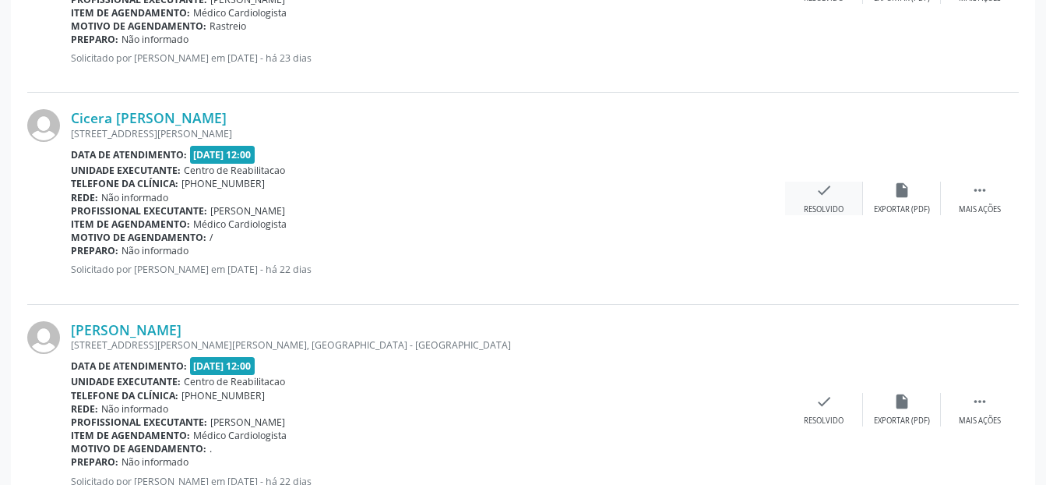
click at [819, 196] on icon "check" at bounding box center [824, 190] width 17 height 17
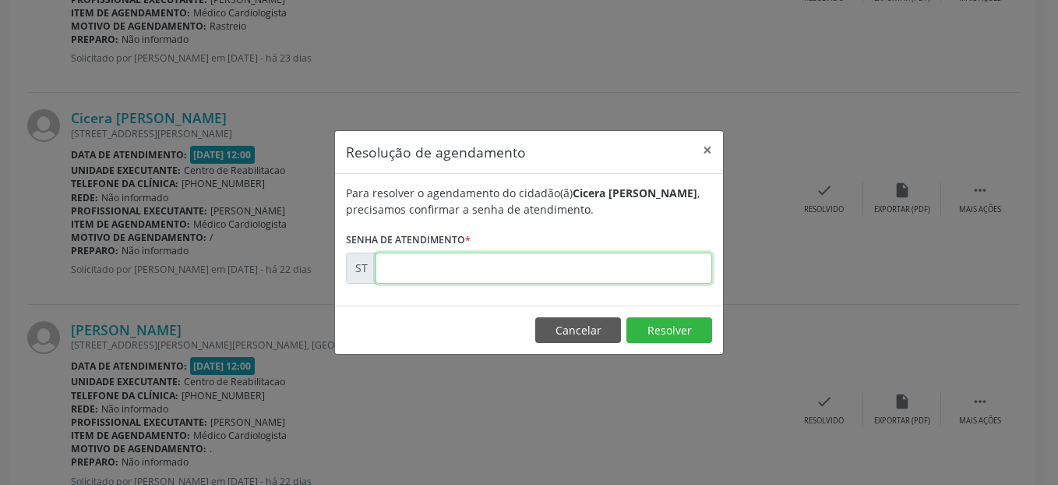
click at [534, 267] on input "text" at bounding box center [544, 267] width 337 height 31
type input "00011107"
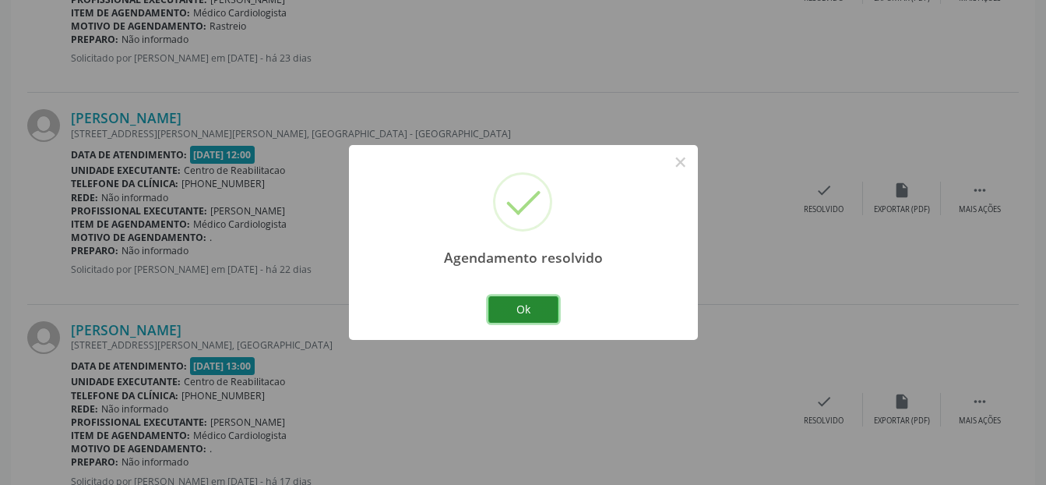
click at [533, 309] on button "Ok" at bounding box center [523, 309] width 70 height 26
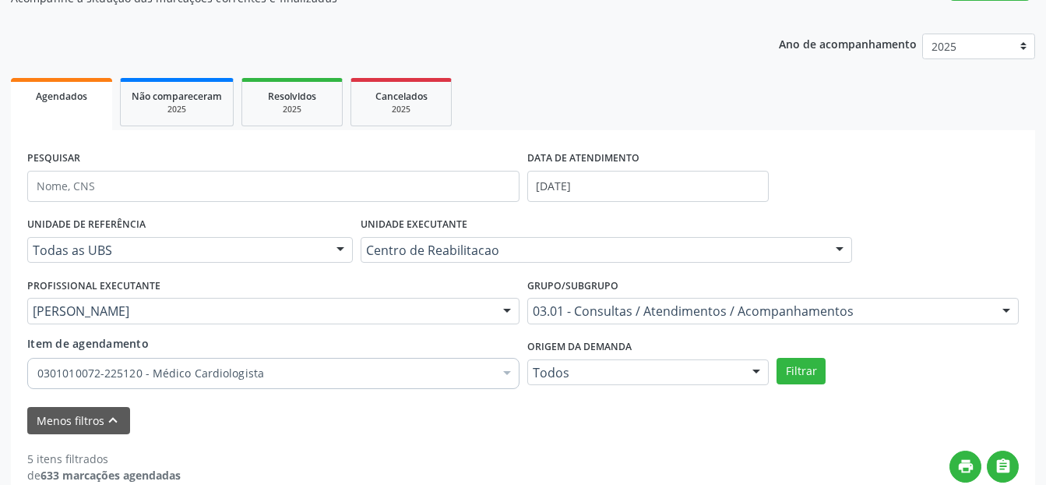
scroll to position [156, 0]
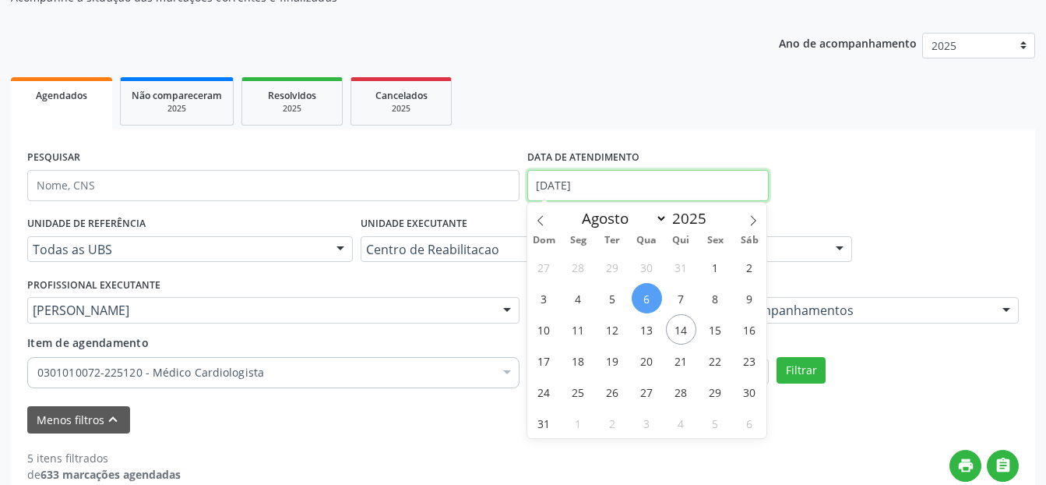
click at [621, 182] on input "[DATE]" at bounding box center [648, 185] width 242 height 31
click at [617, 291] on span "5" at bounding box center [613, 298] width 30 height 30
type input "[DATE]"
click at [617, 291] on span "5" at bounding box center [613, 298] width 30 height 30
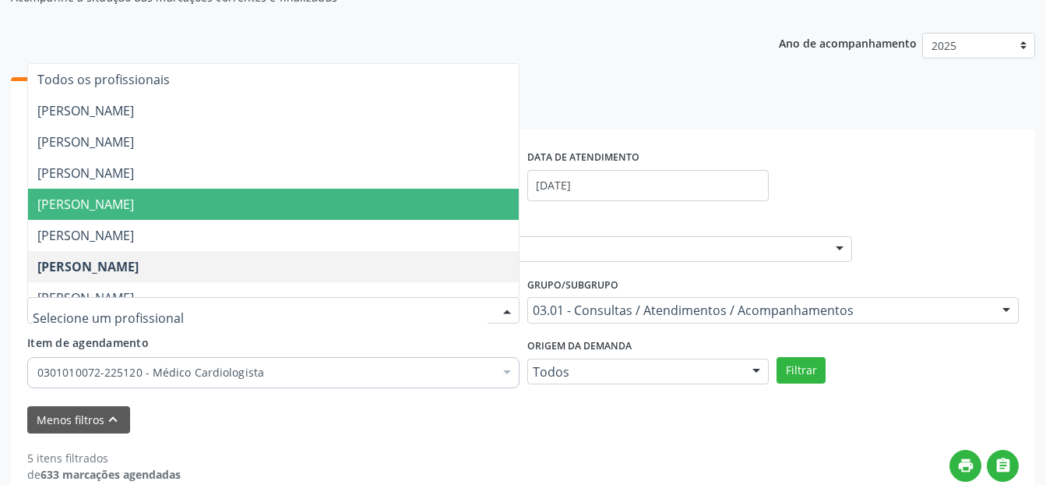
click at [134, 203] on span "[PERSON_NAME]" at bounding box center [85, 204] width 97 height 17
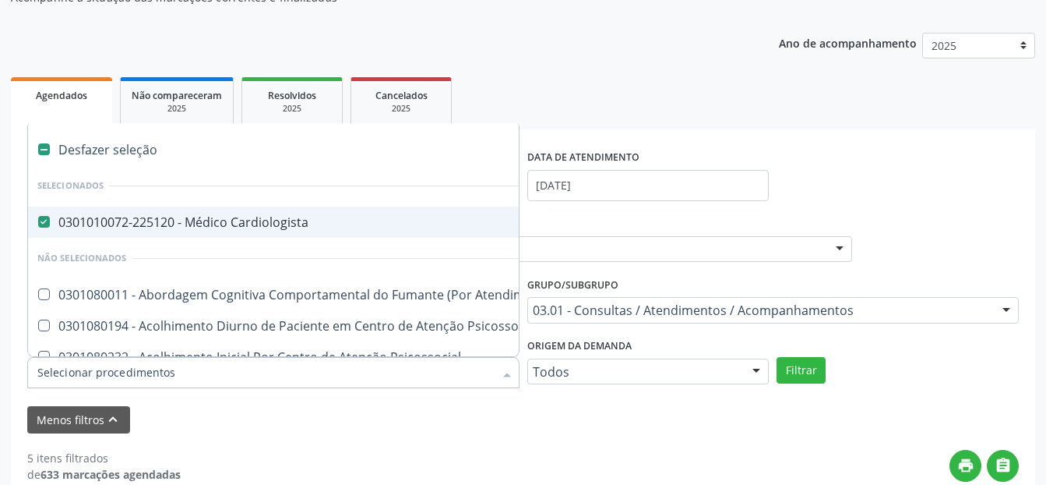
click at [55, 218] on div "0301010072-225120 - Médico Cardiologista" at bounding box center [861, 222] width 1649 height 12
checkbox Cardiologista "false"
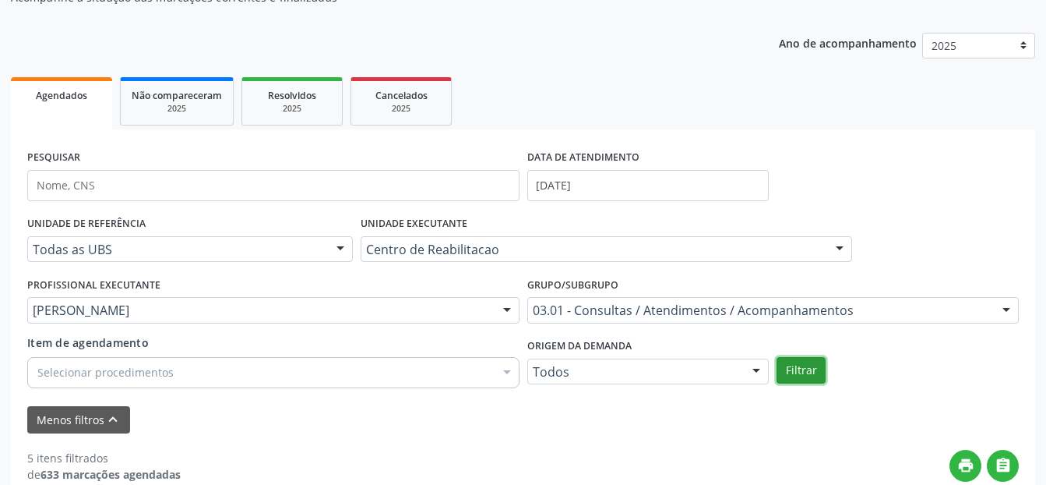
click at [795, 373] on button "Filtrar" at bounding box center [801, 370] width 49 height 26
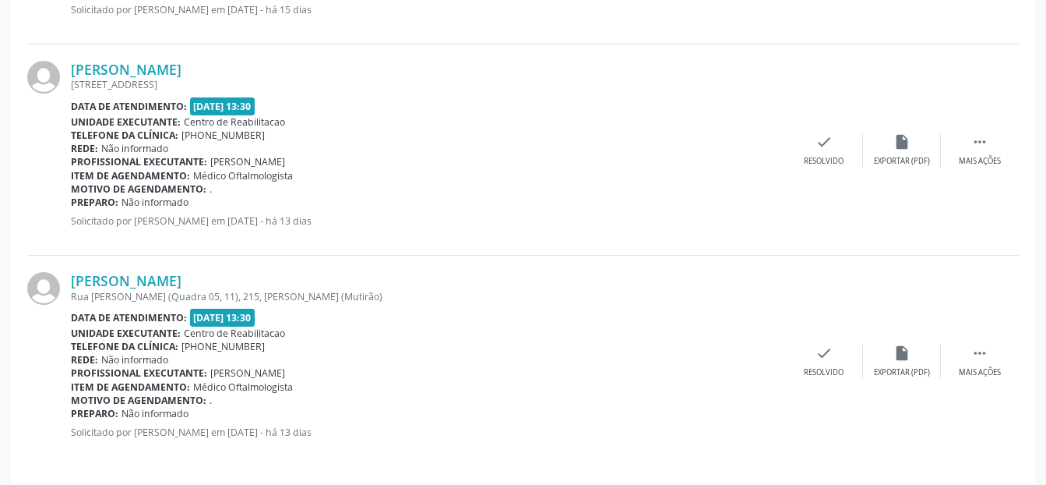
scroll to position [2305, 0]
